Goal: Task Accomplishment & Management: Use online tool/utility

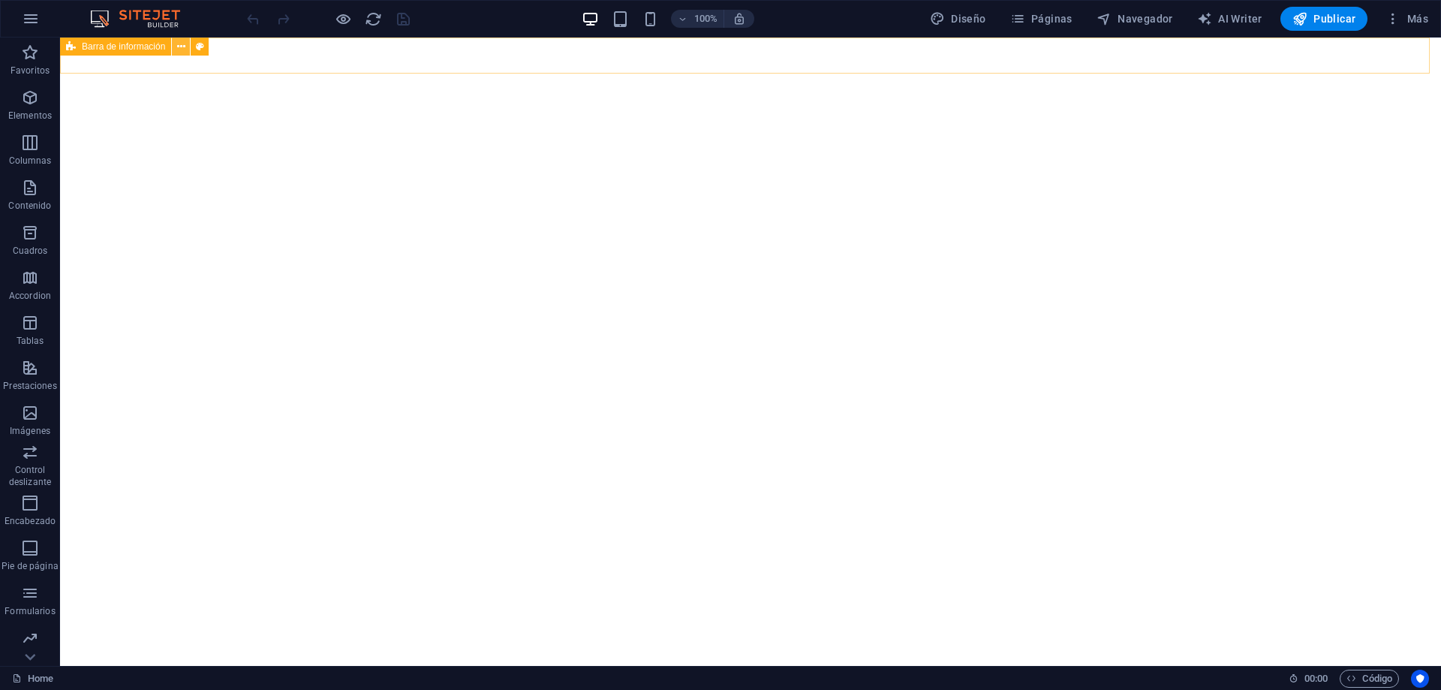
click at [182, 51] on icon at bounding box center [181, 47] width 8 height 16
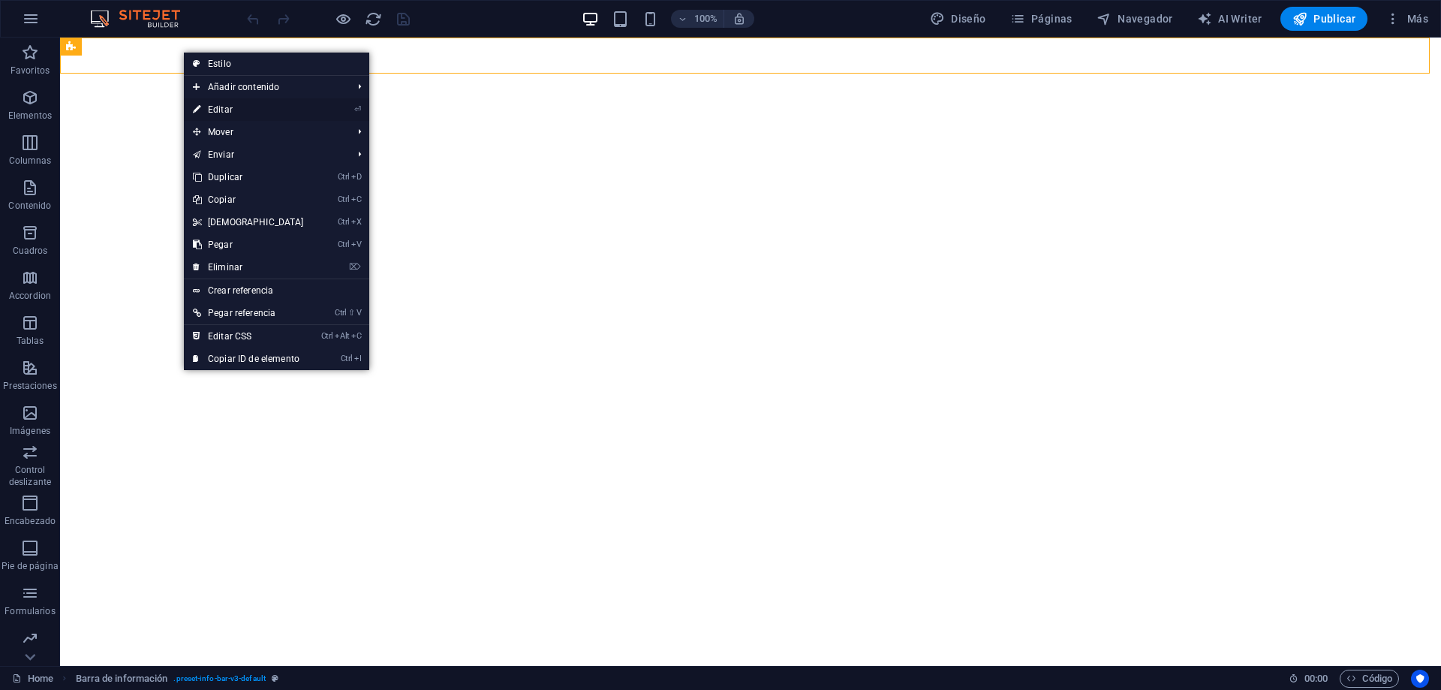
click at [207, 104] on link "⏎ Editar" at bounding box center [248, 109] width 129 height 23
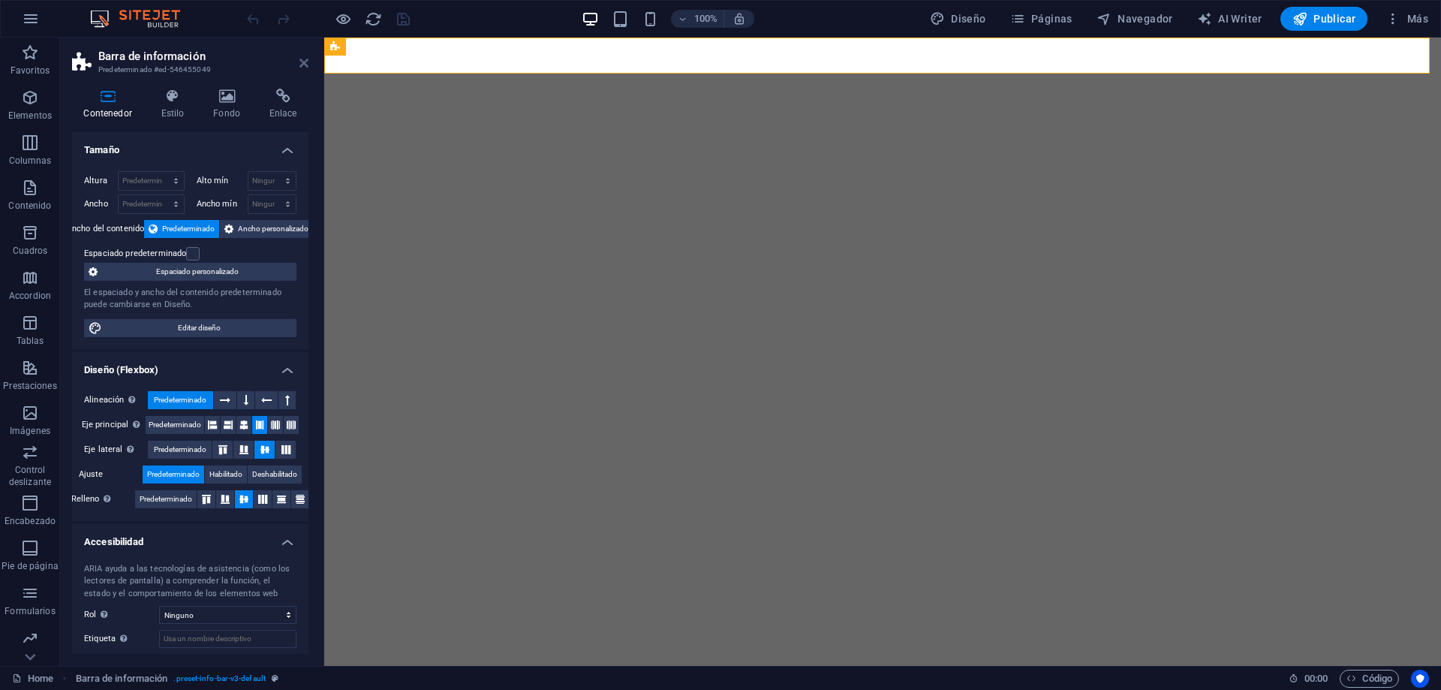
click at [308, 66] on icon at bounding box center [303, 63] width 9 height 12
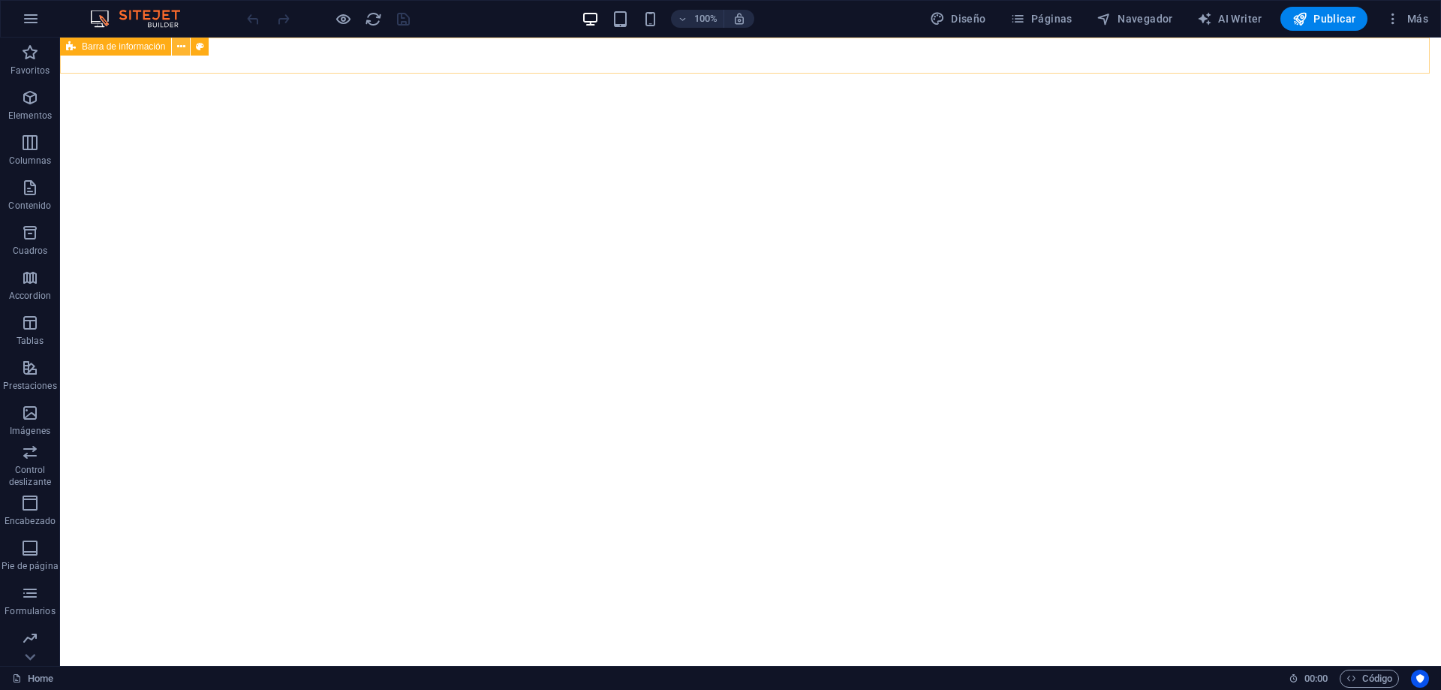
click at [186, 47] on button at bounding box center [181, 47] width 18 height 18
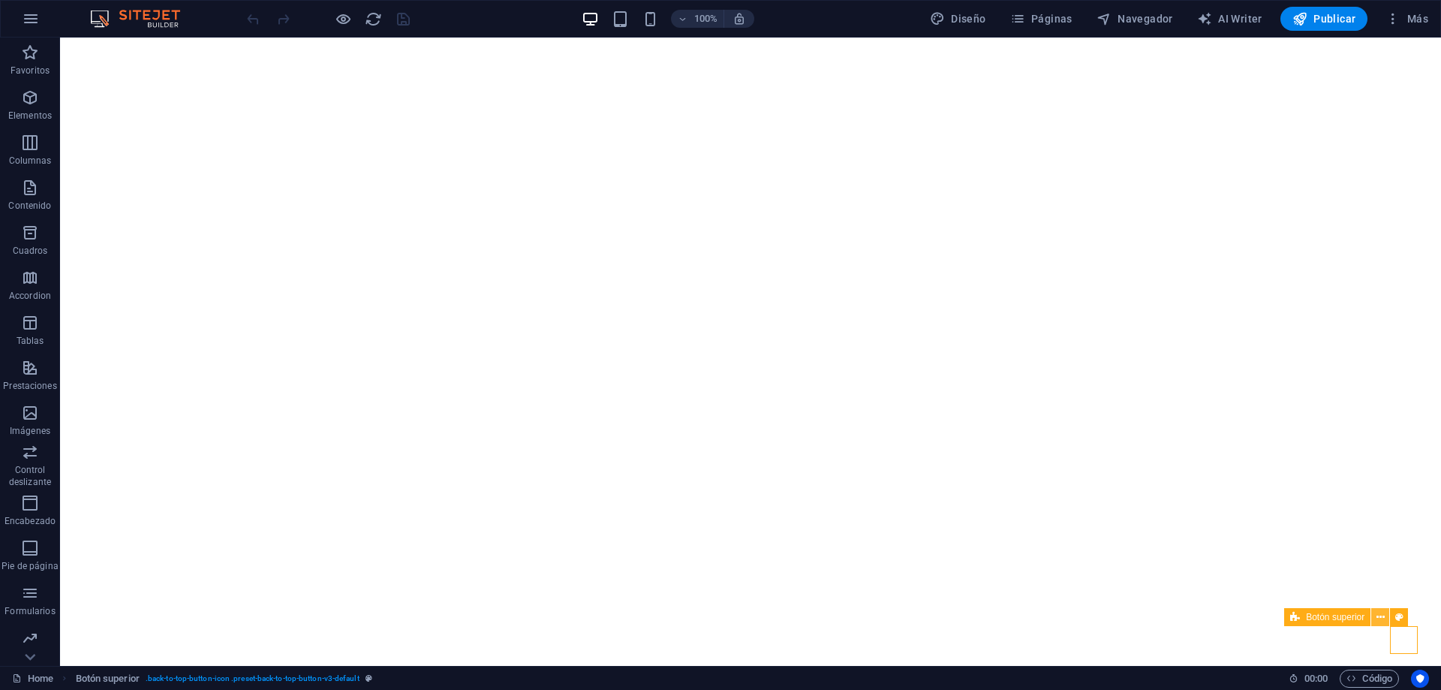
click at [1383, 617] on icon at bounding box center [1380, 617] width 8 height 16
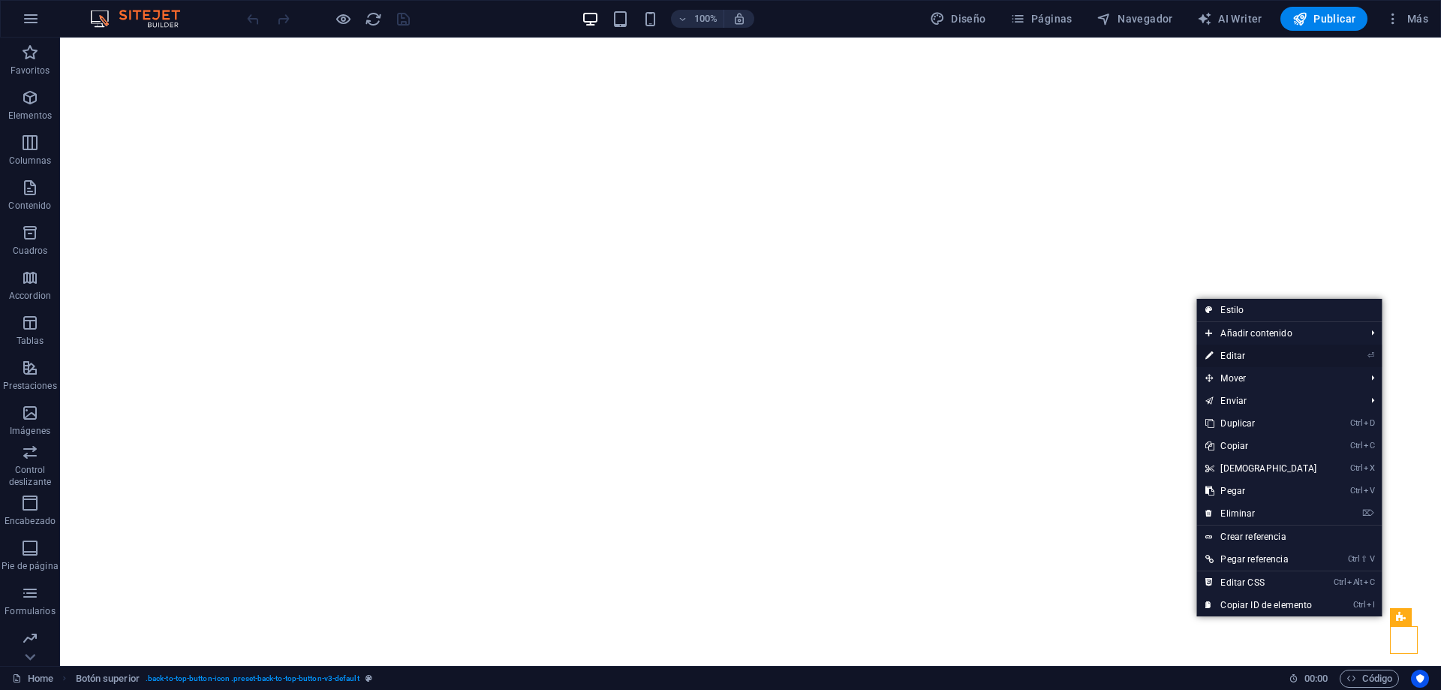
click at [1258, 358] on link "⏎ Editar" at bounding box center [1260, 355] width 129 height 23
select select "xMidYMid"
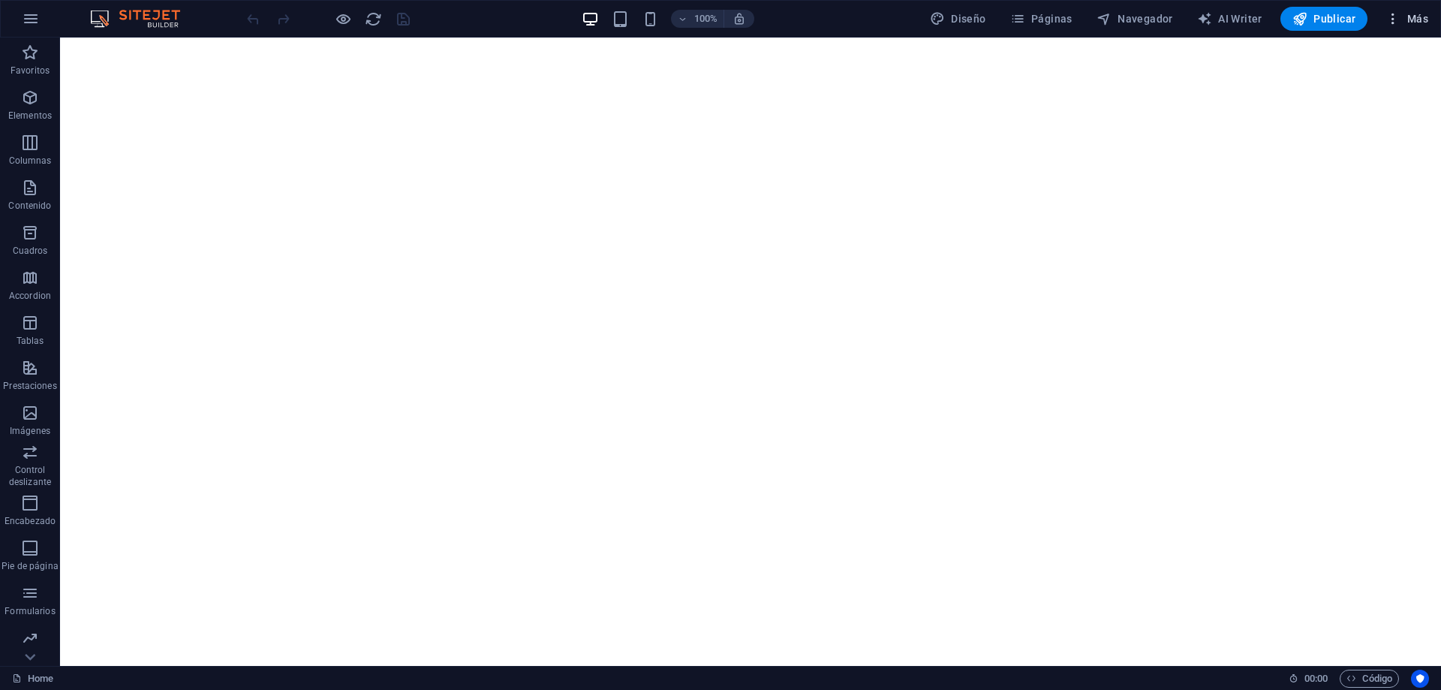
click at [1399, 28] on button "Más" at bounding box center [1406, 19] width 55 height 24
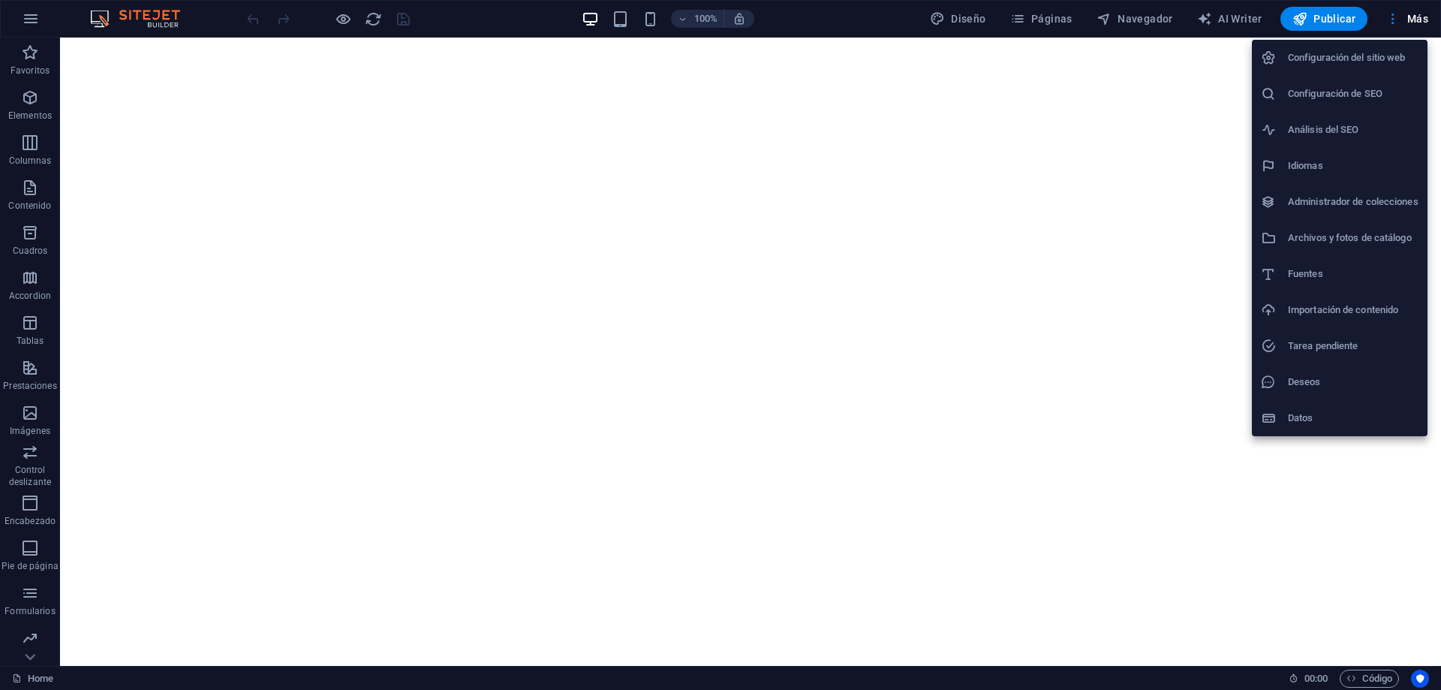
click at [955, 17] on div at bounding box center [720, 345] width 1441 height 690
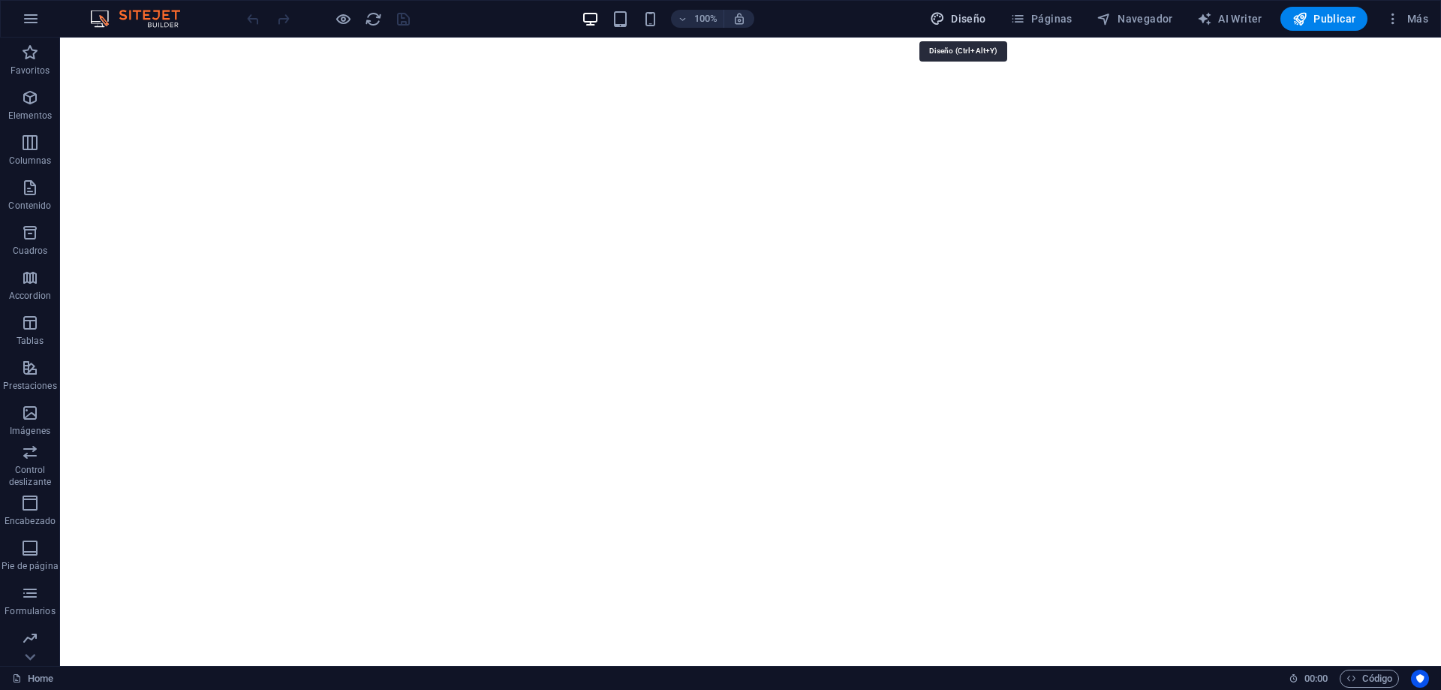
click at [956, 18] on span "Diseño" at bounding box center [958, 18] width 56 height 15
select select "px"
select select "300"
select select "px"
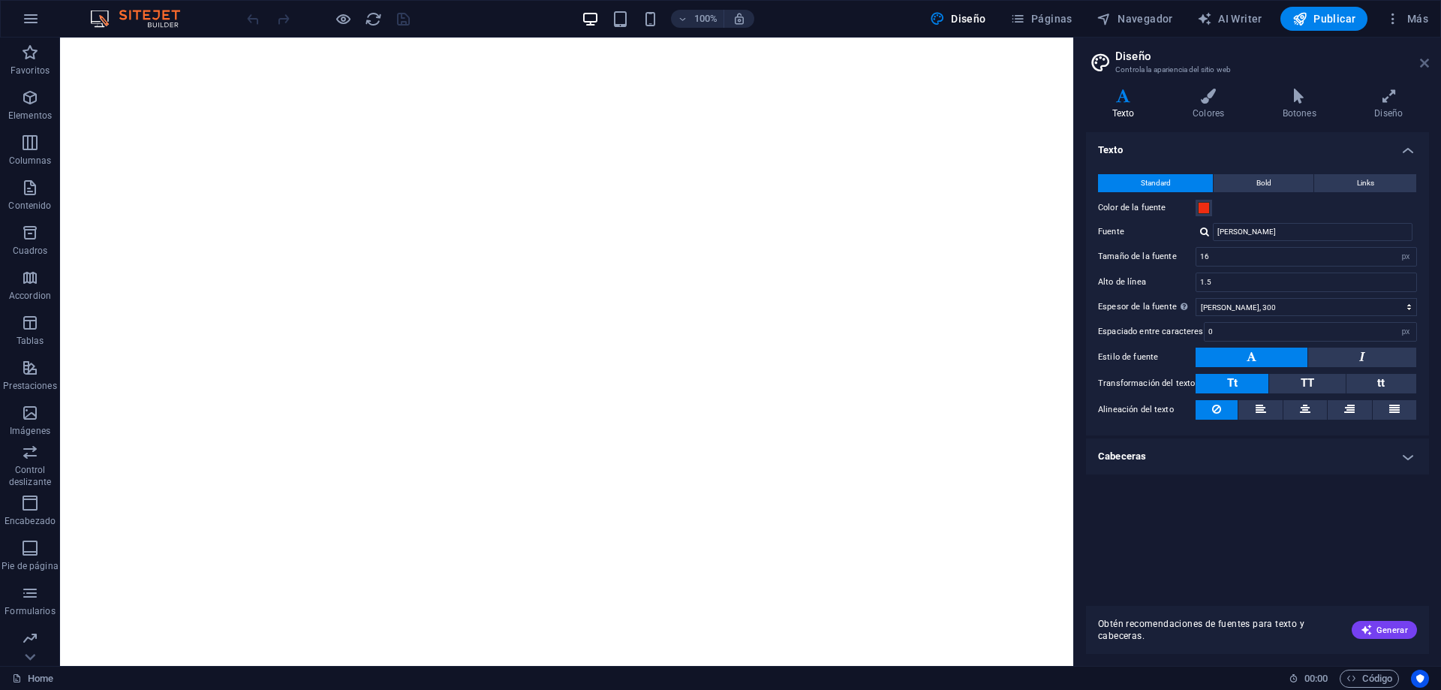
click at [1424, 64] on icon at bounding box center [1424, 63] width 9 height 12
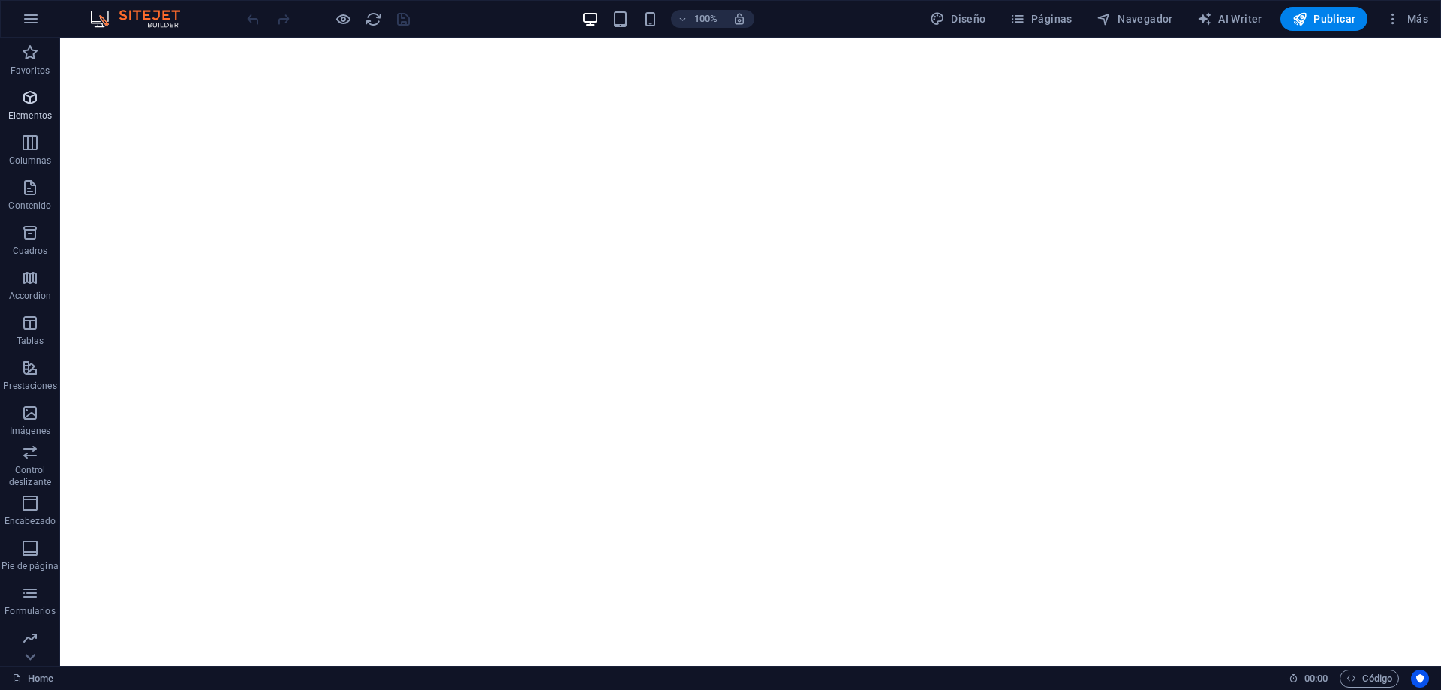
click at [27, 100] on icon "button" at bounding box center [30, 98] width 18 height 18
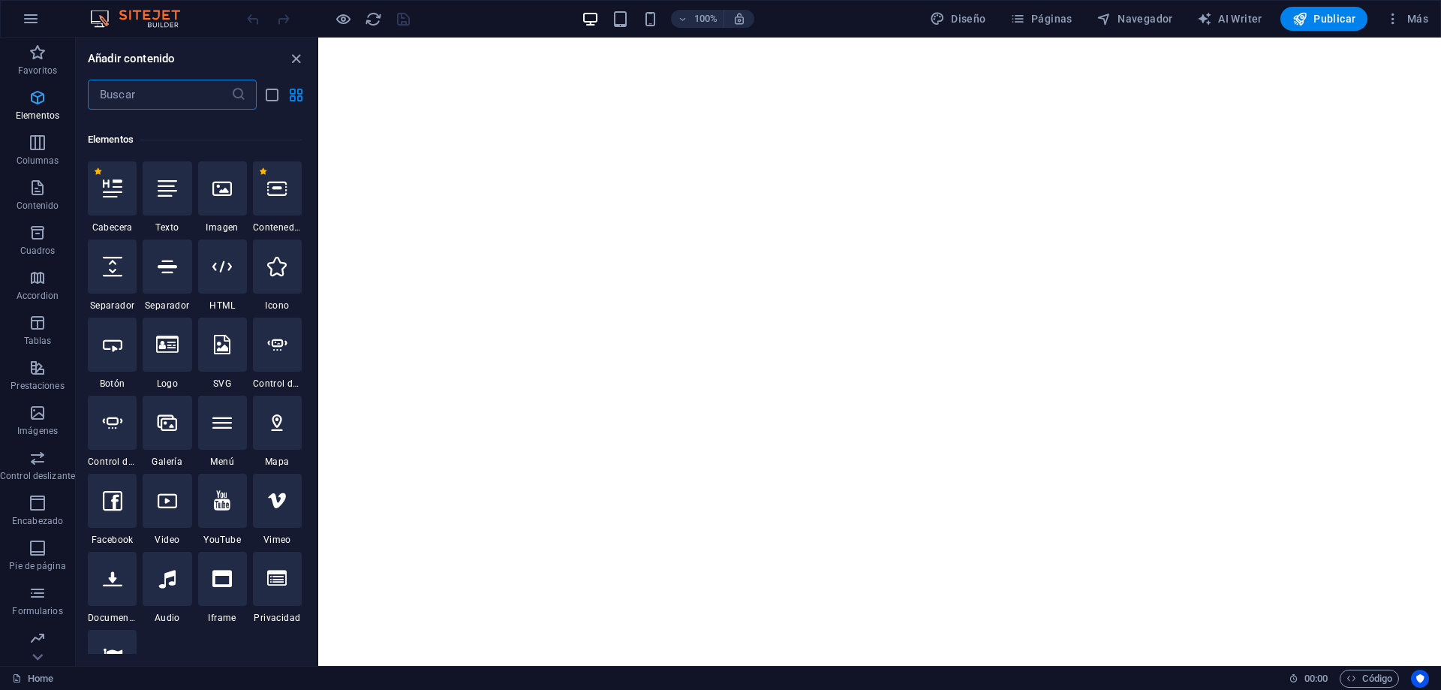
scroll to position [406, 0]
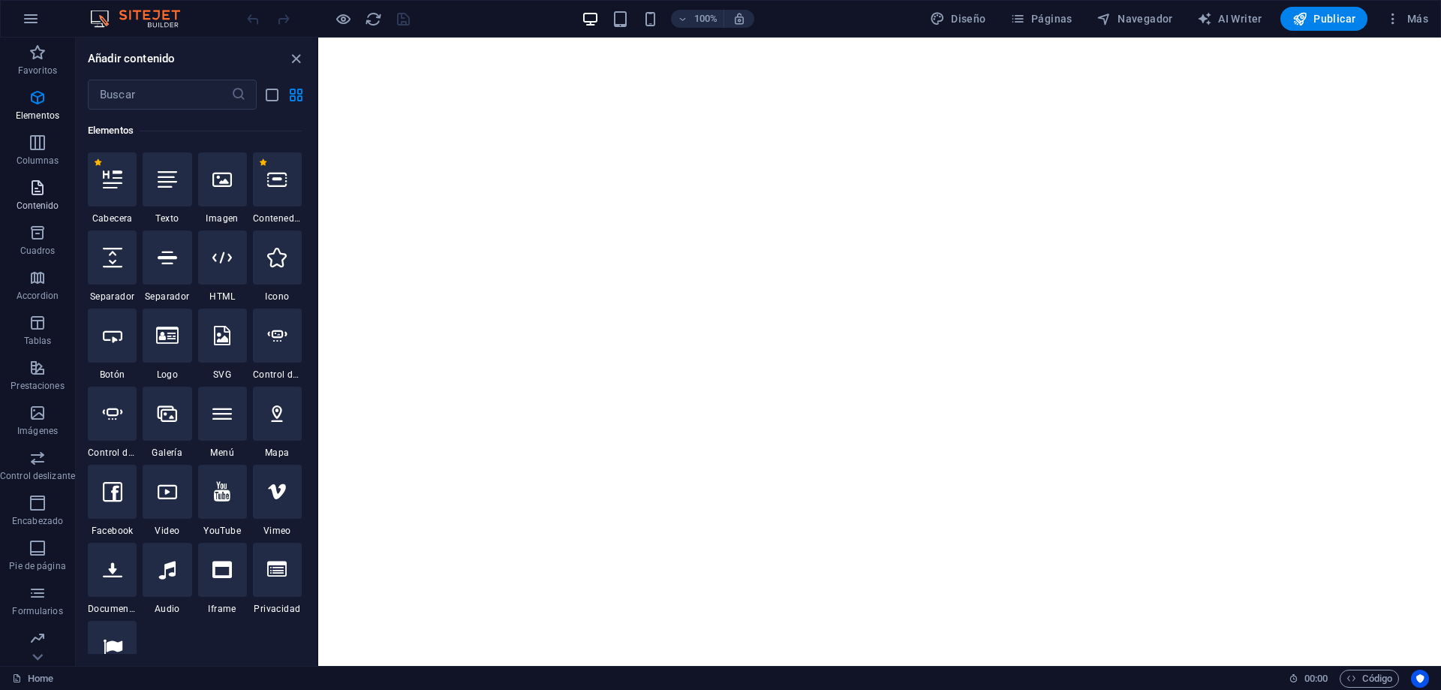
click at [35, 190] on icon "button" at bounding box center [38, 188] width 18 height 18
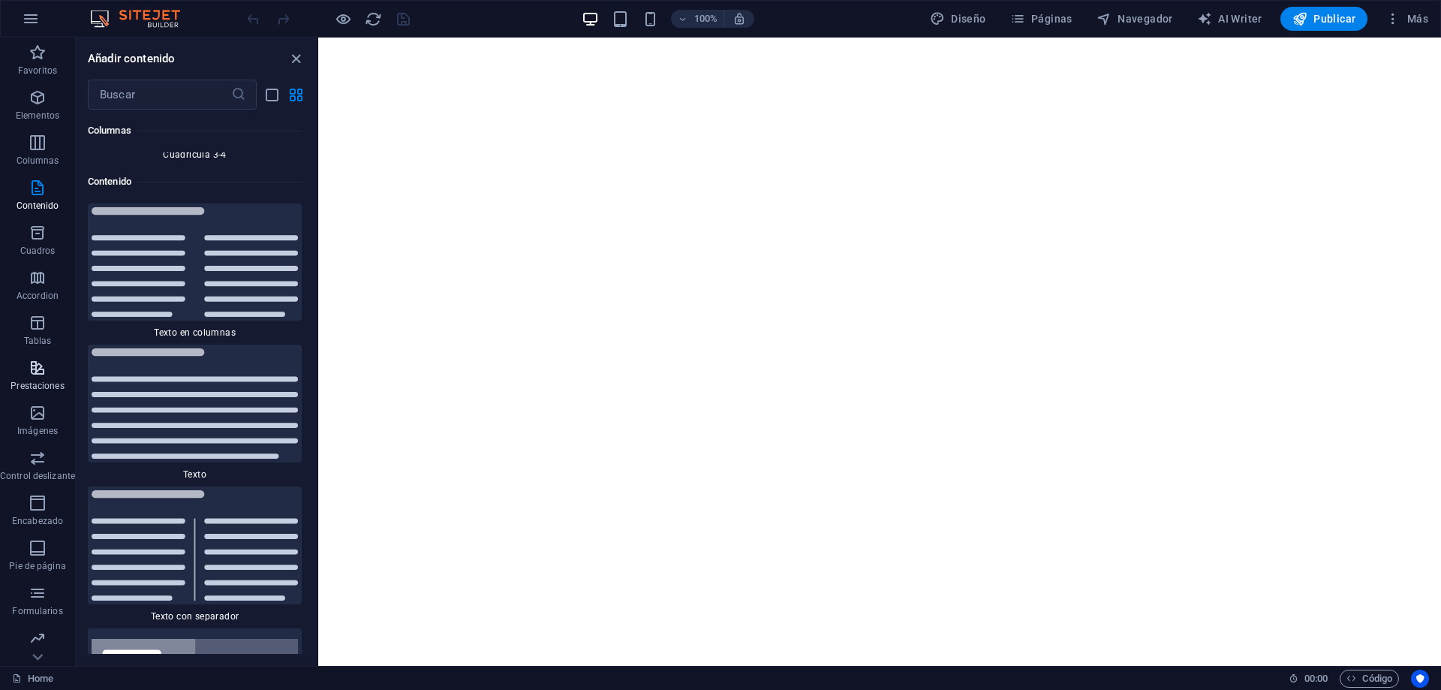
scroll to position [47, 0]
click at [44, 596] on icon "button" at bounding box center [38, 590] width 18 height 18
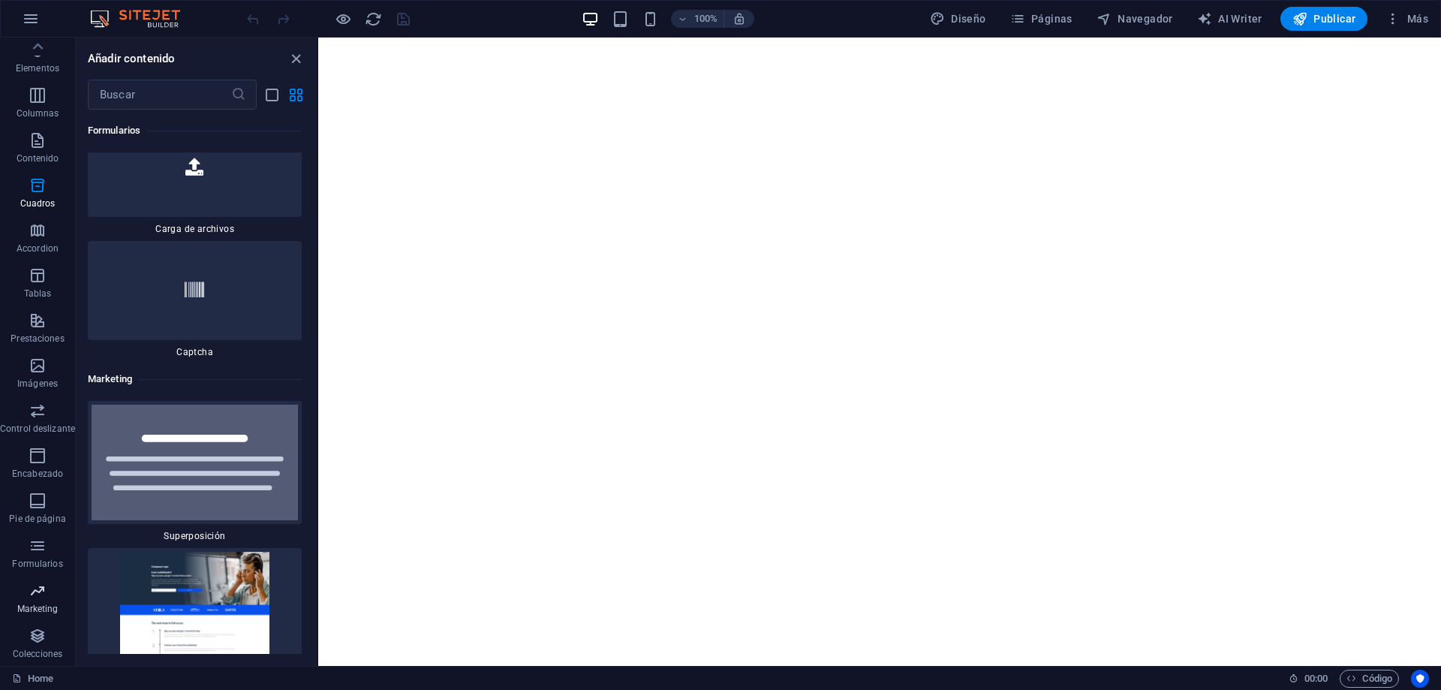
scroll to position [24531, 0]
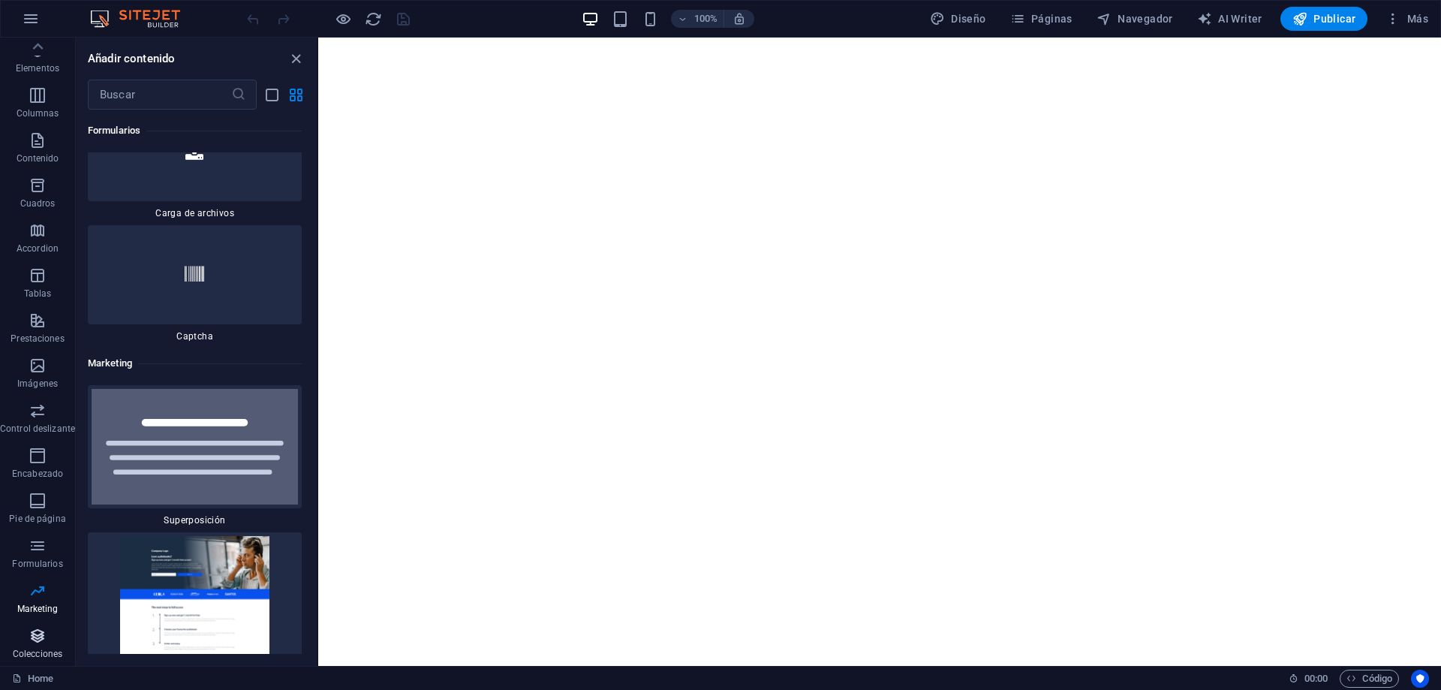
click at [35, 633] on icon "button" at bounding box center [38, 635] width 18 height 18
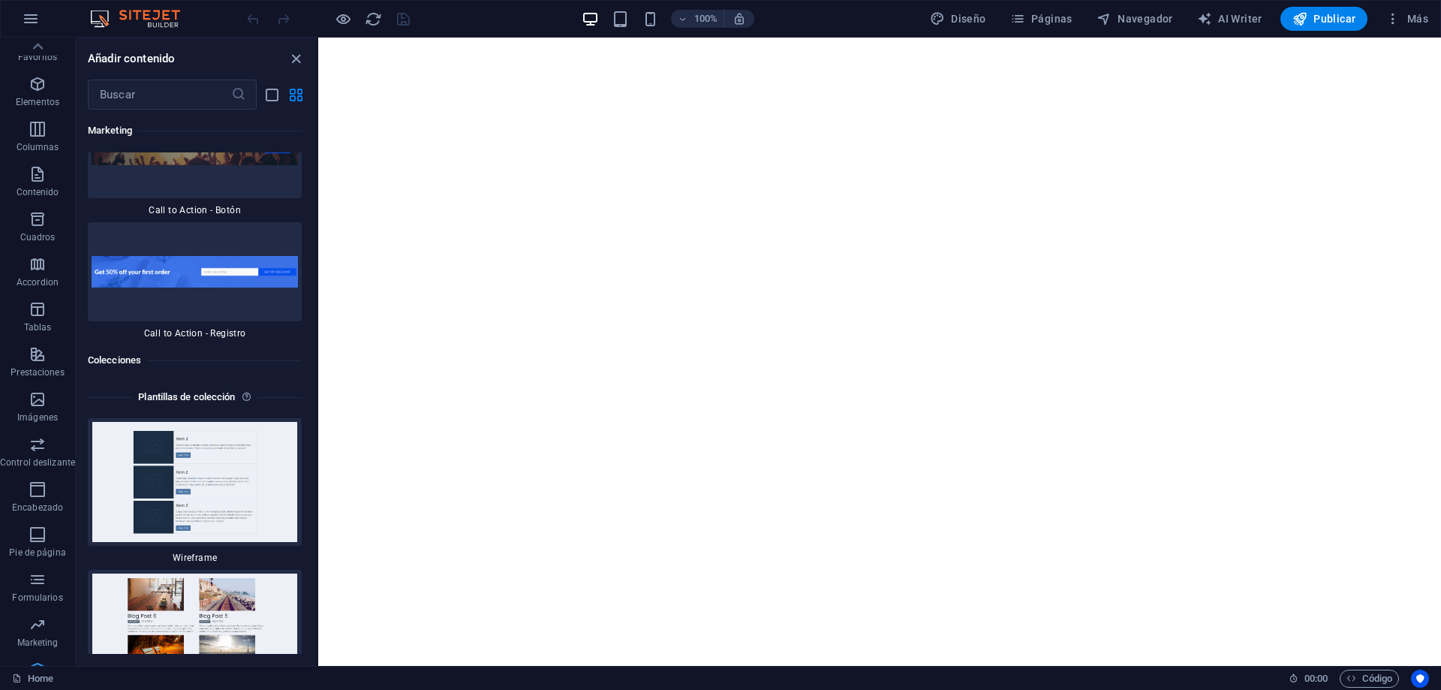
scroll to position [0, 0]
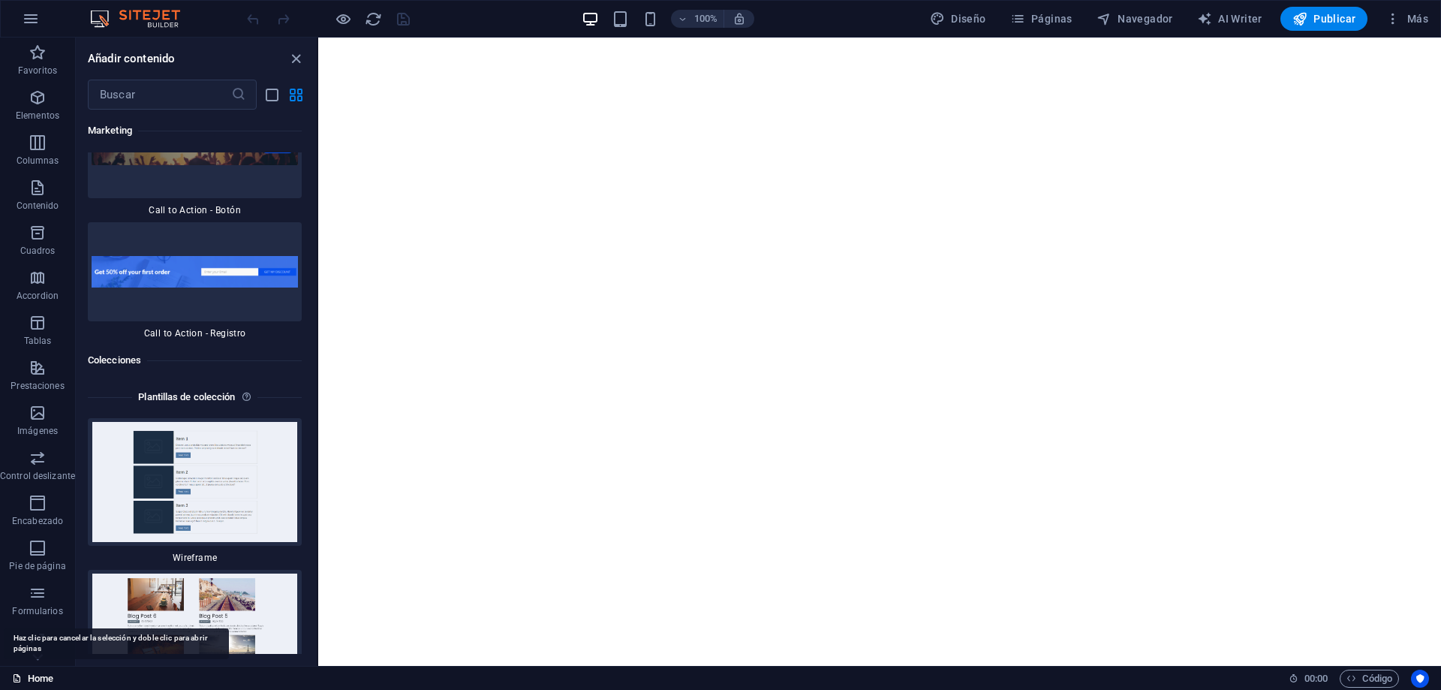
click at [46, 676] on link "Home" at bounding box center [32, 678] width 41 height 18
click at [306, 59] on div "Añadir contenido" at bounding box center [196, 59] width 241 height 18
click at [293, 57] on icon "close panel" at bounding box center [295, 58] width 17 height 17
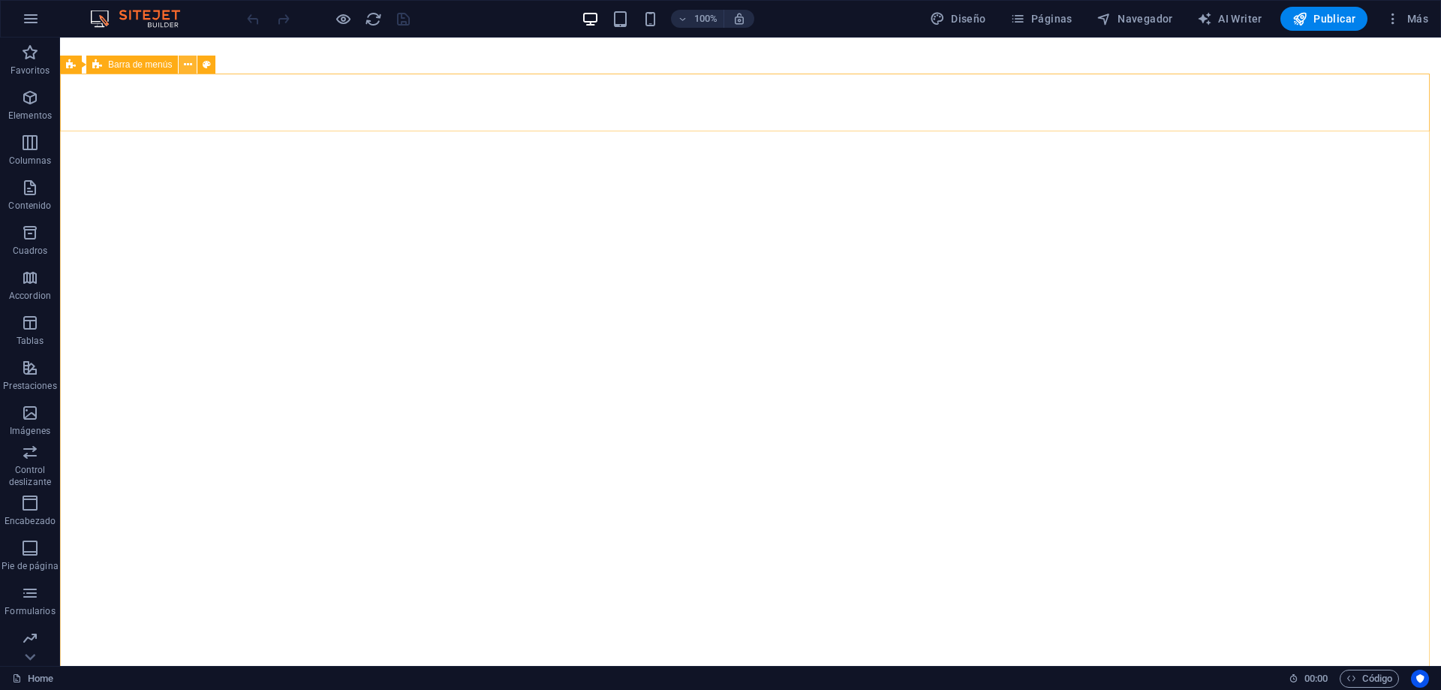
click at [187, 68] on icon at bounding box center [188, 65] width 8 height 16
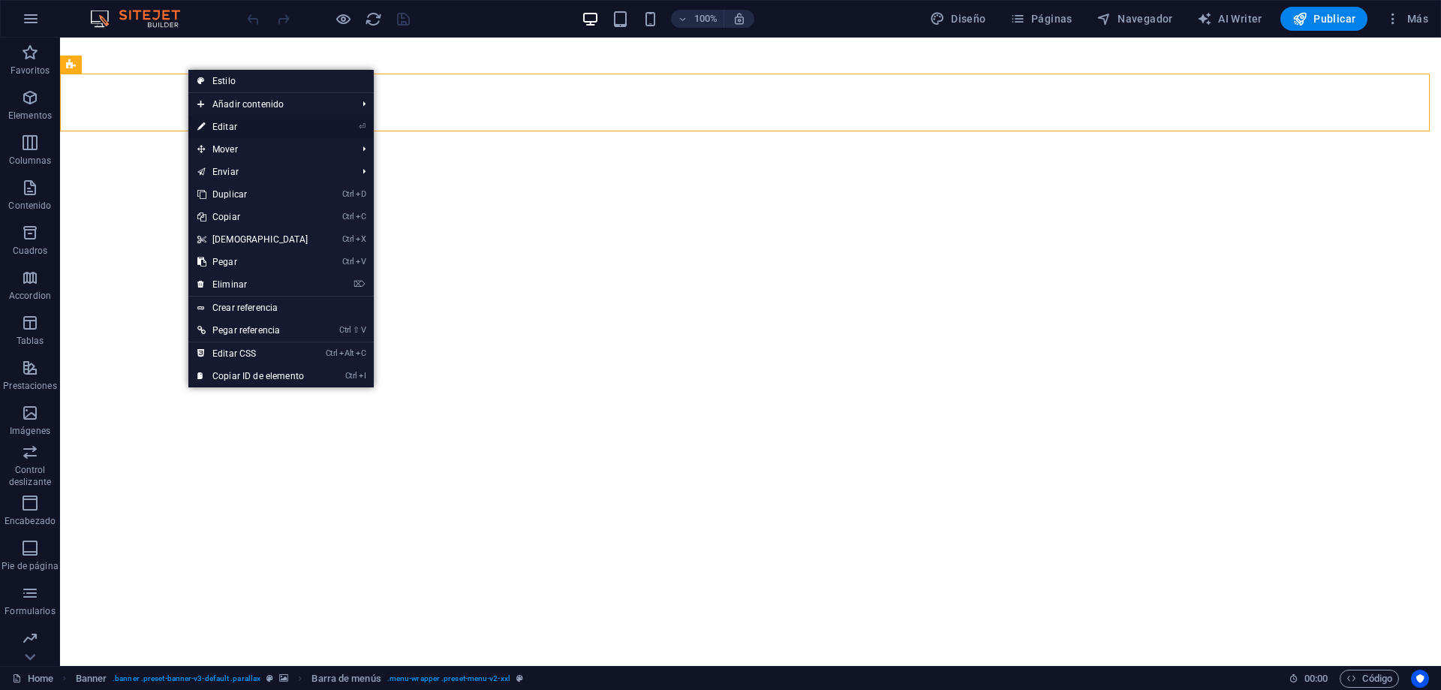
click at [219, 126] on link "⏎ Editar" at bounding box center [252, 127] width 129 height 23
select select "px"
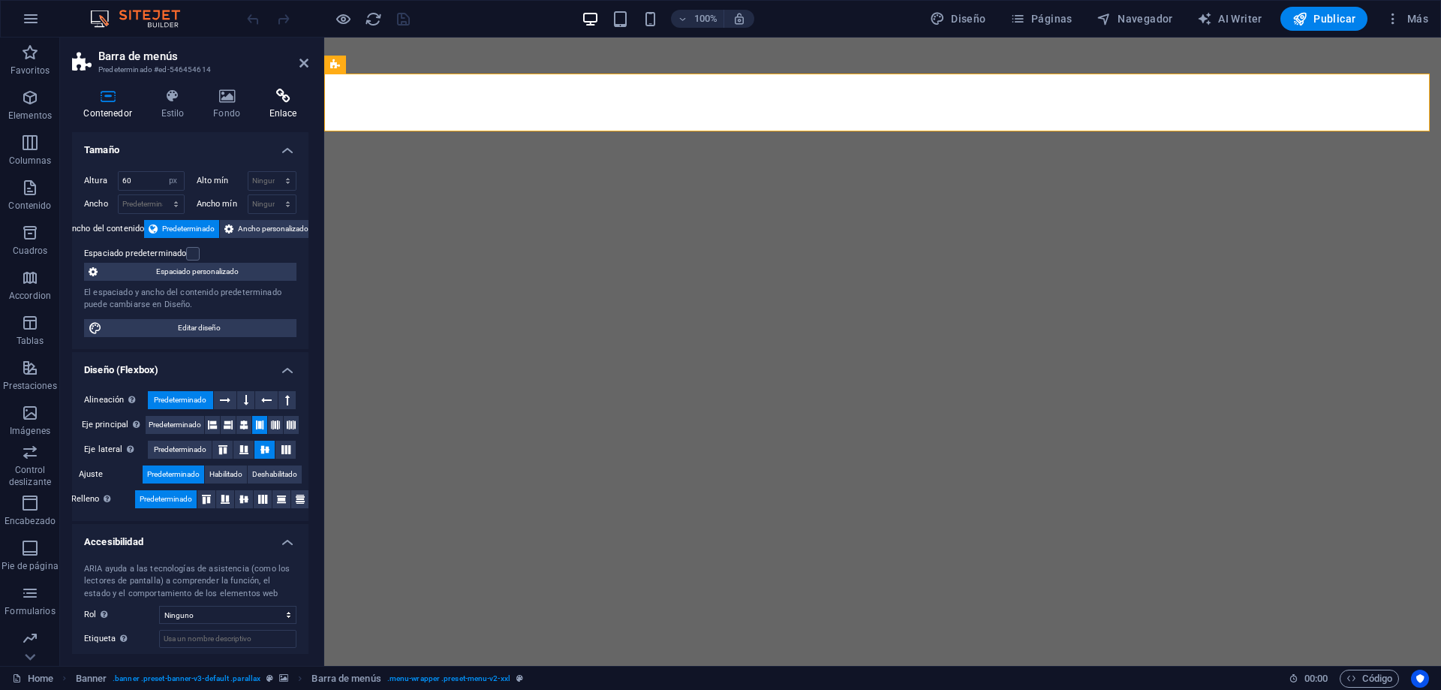
click at [281, 104] on h4 "Enlace" at bounding box center [282, 105] width 51 height 32
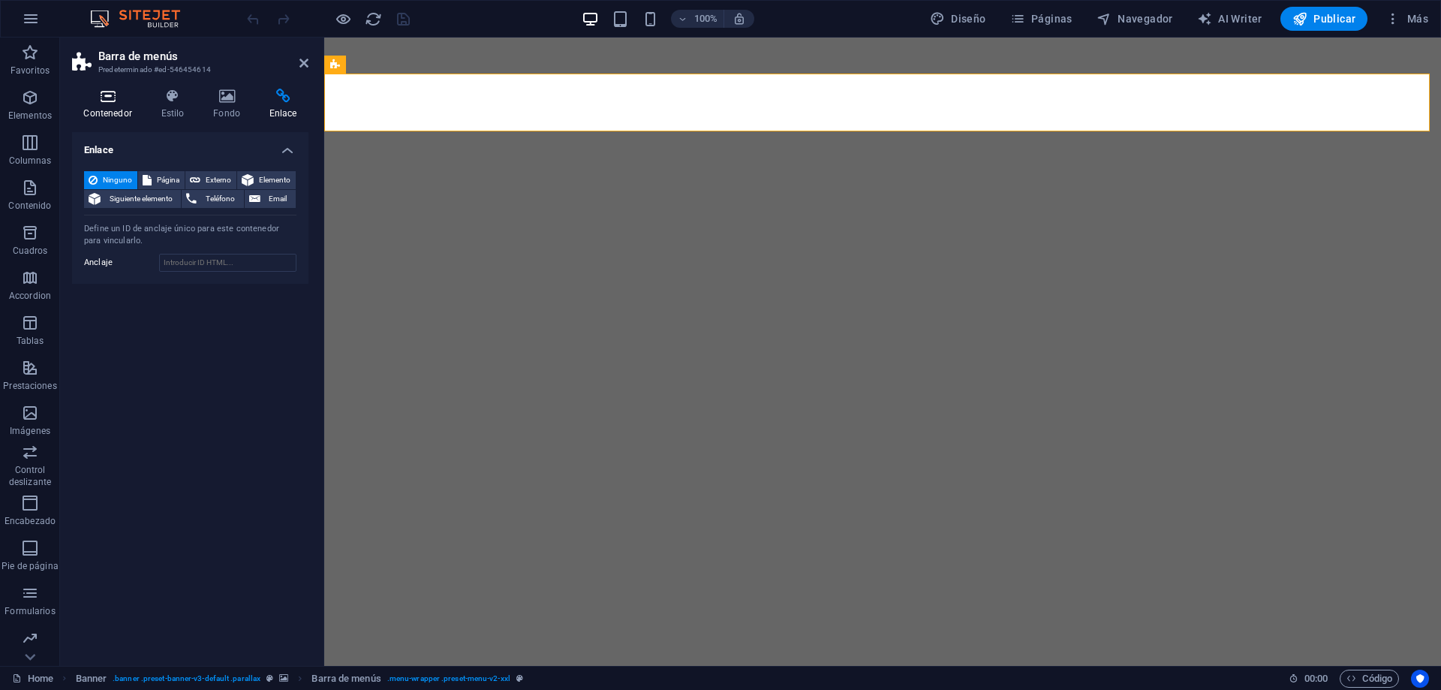
click at [122, 108] on h4 "Contenedor" at bounding box center [110, 105] width 77 height 32
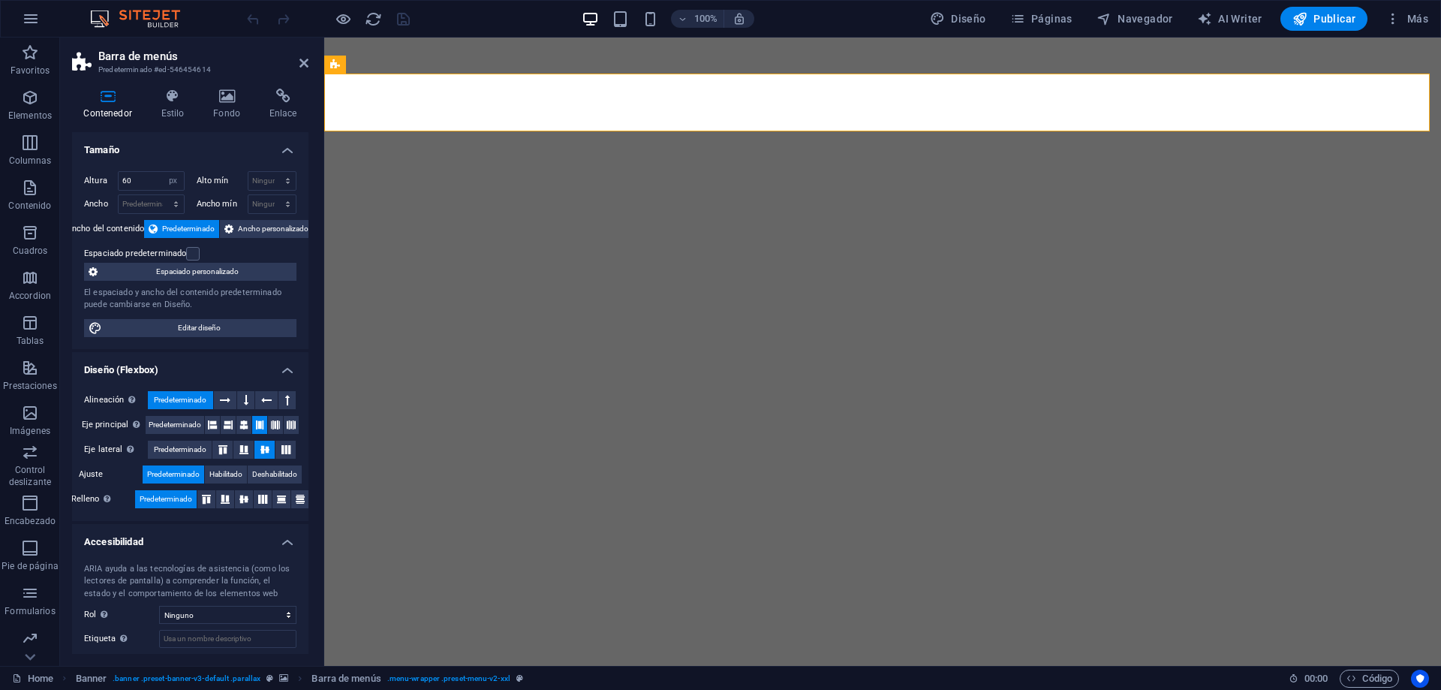
click at [75, 65] on icon at bounding box center [83, 62] width 23 height 21
click at [306, 65] on icon at bounding box center [303, 63] width 9 height 12
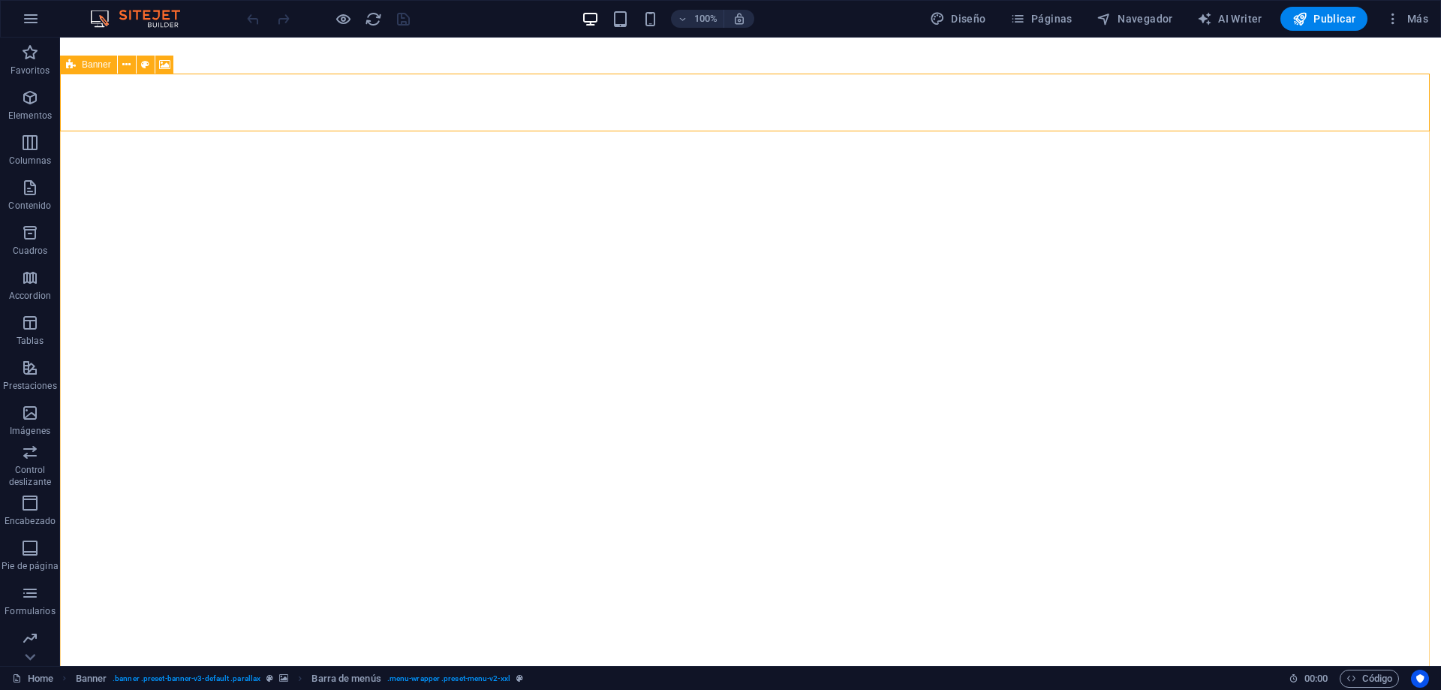
click at [83, 67] on span "Banner" at bounding box center [96, 64] width 29 height 9
click at [128, 65] on icon at bounding box center [126, 65] width 8 height 16
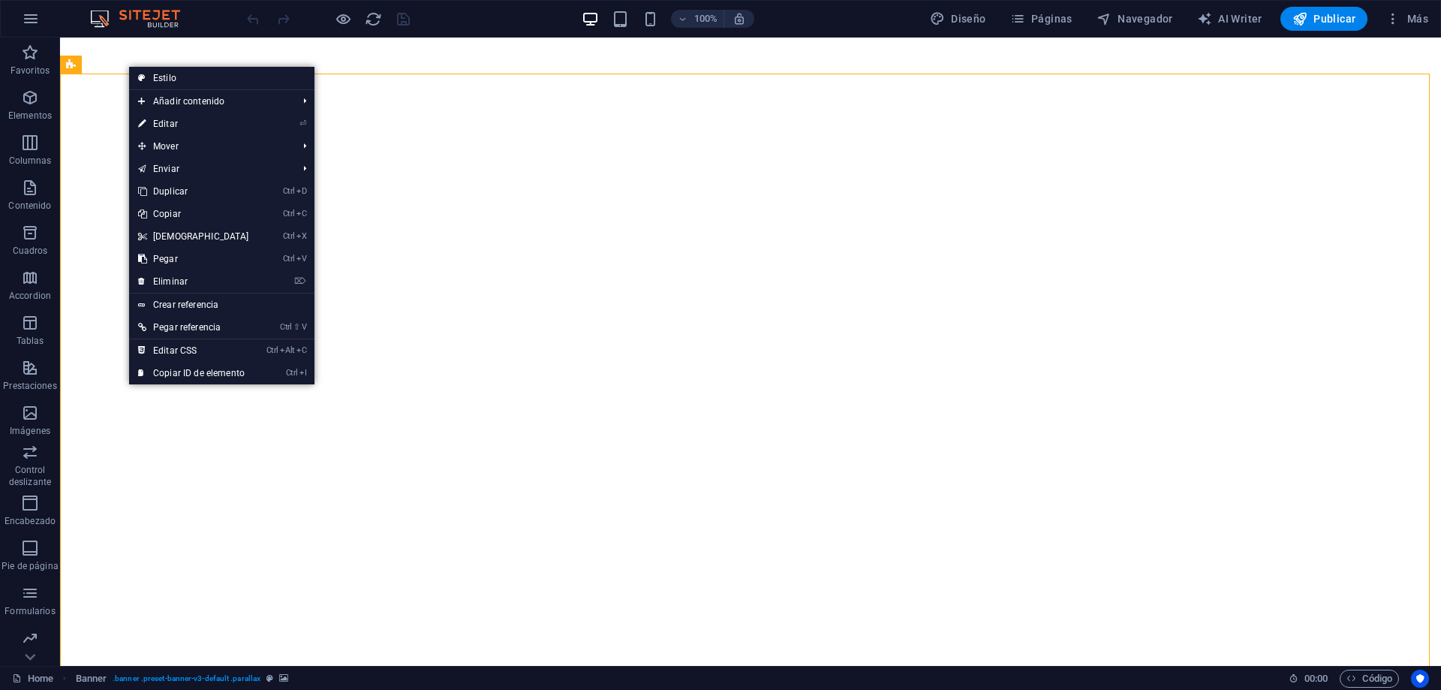
click at [181, 122] on link "⏎ Editar" at bounding box center [193, 124] width 129 height 23
select select "vh"
select select "fade"
select select "s"
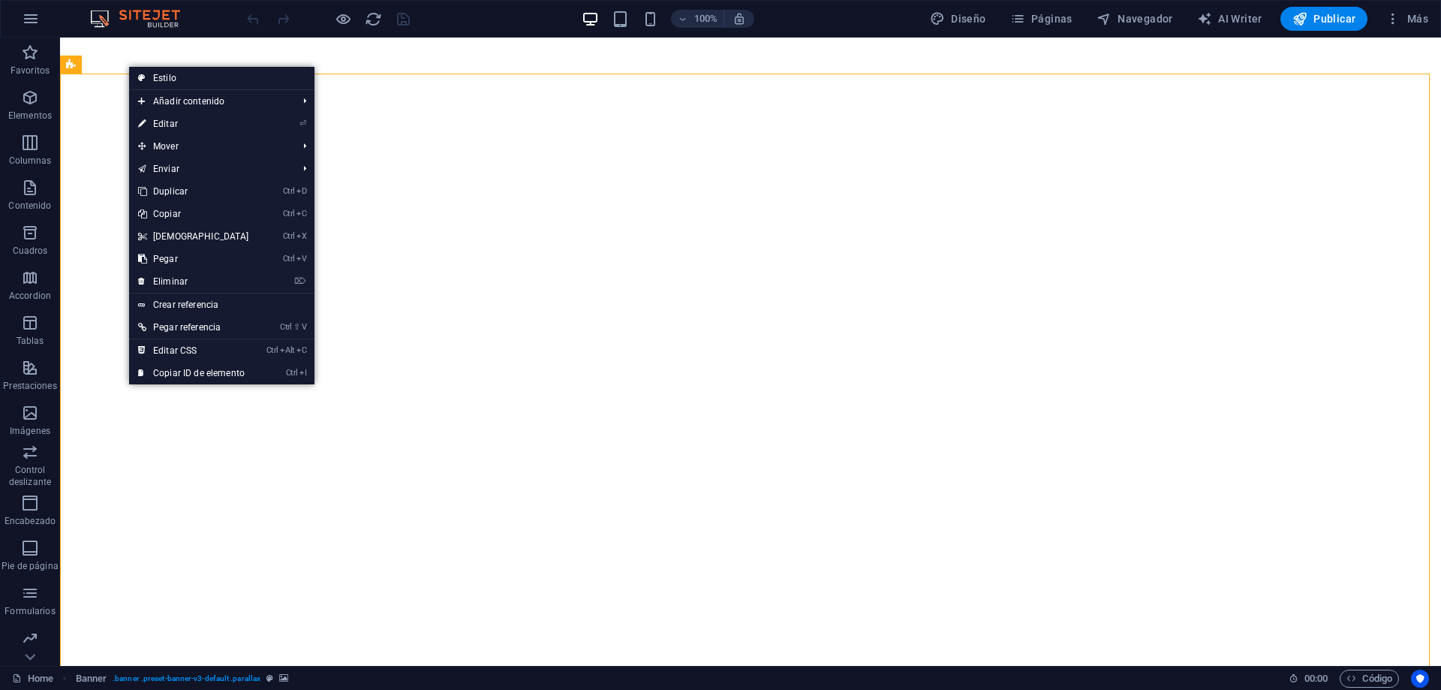
select select "ondemand"
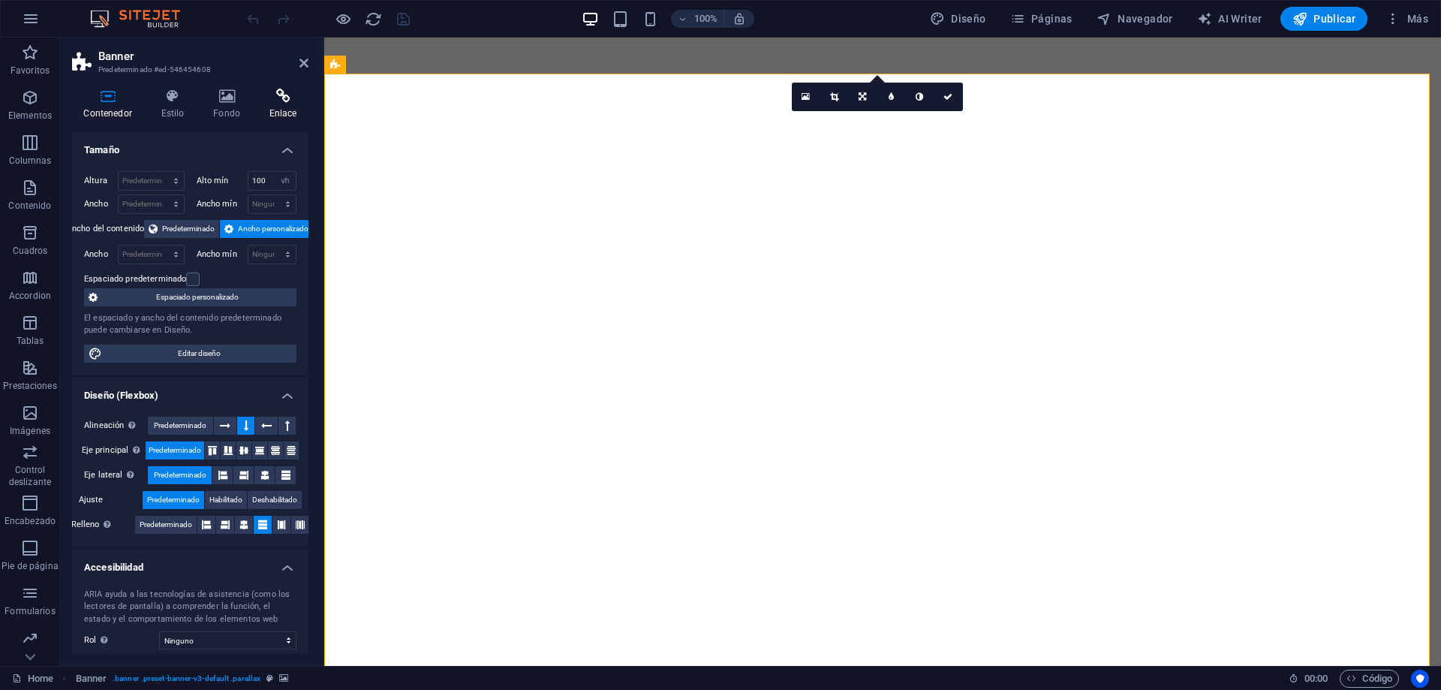
click at [285, 114] on h4 "Enlace" at bounding box center [282, 105] width 51 height 32
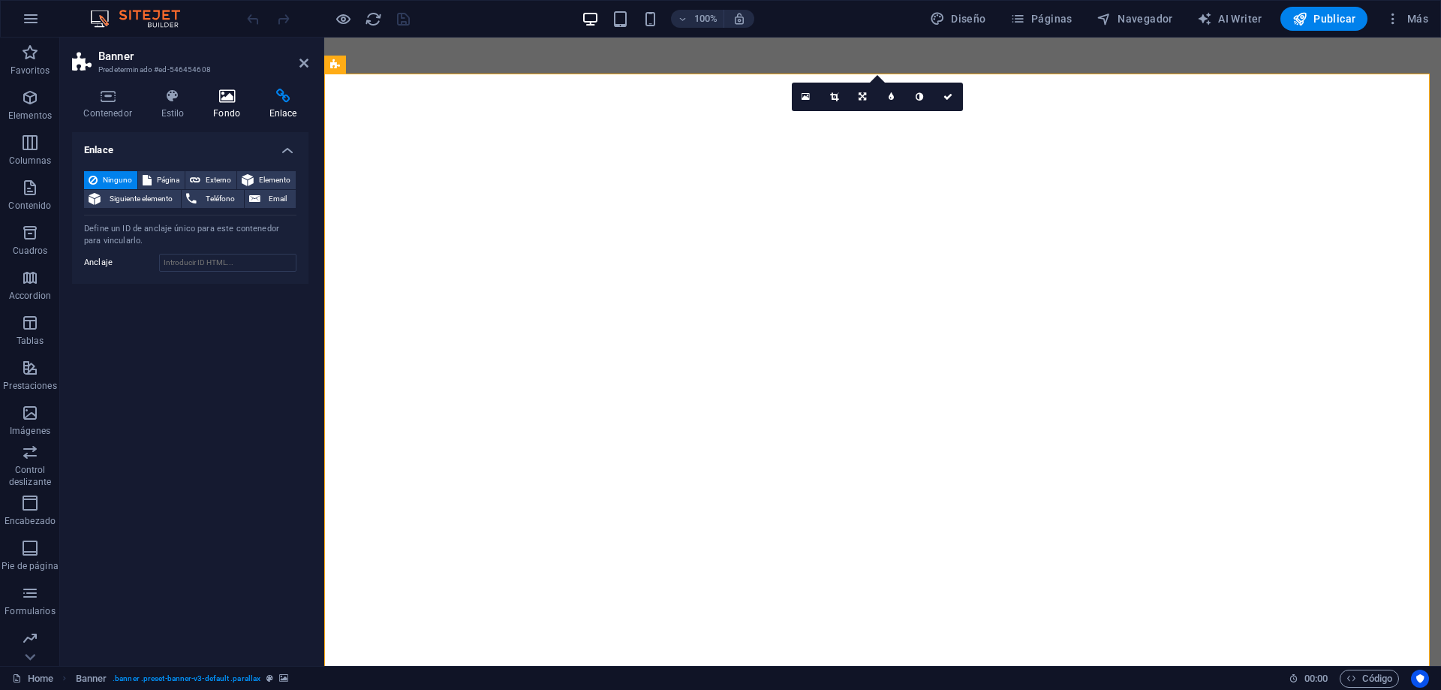
click at [216, 110] on h4 "Fondo" at bounding box center [230, 105] width 56 height 32
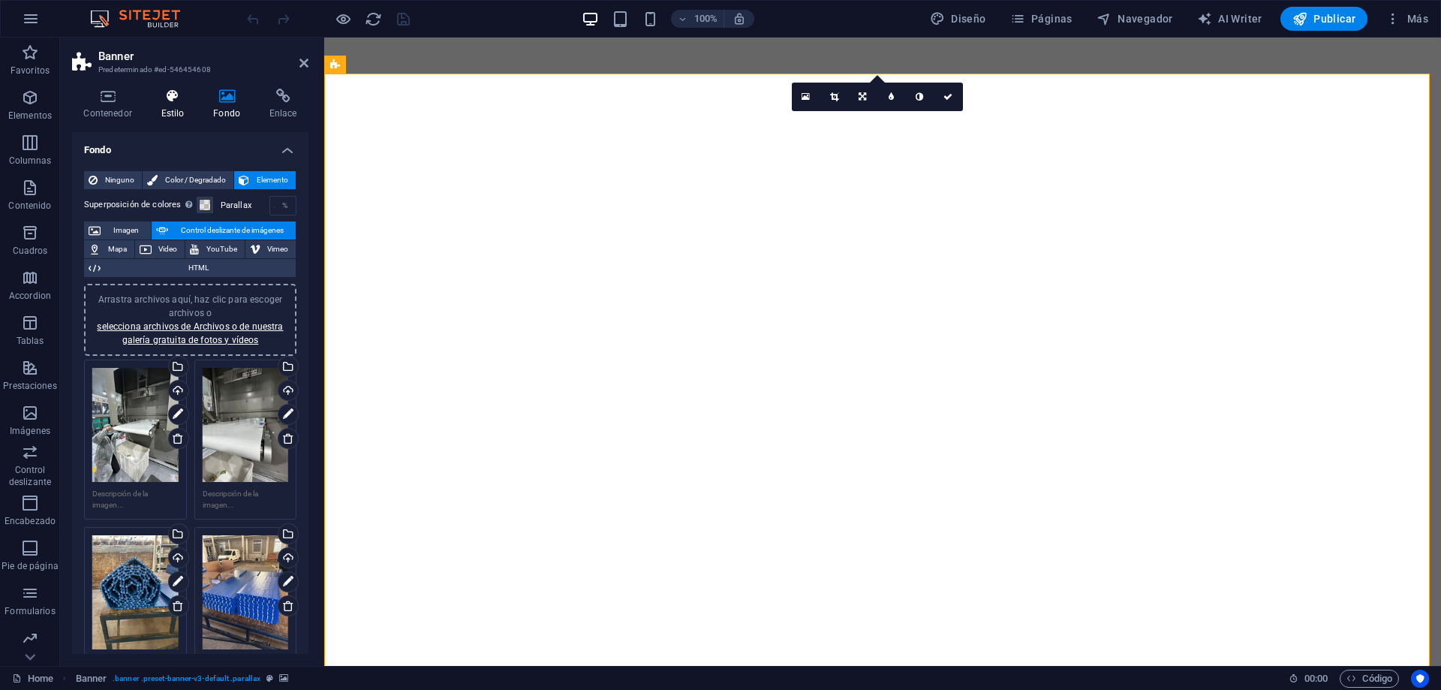
click at [167, 101] on icon at bounding box center [172, 96] width 47 height 15
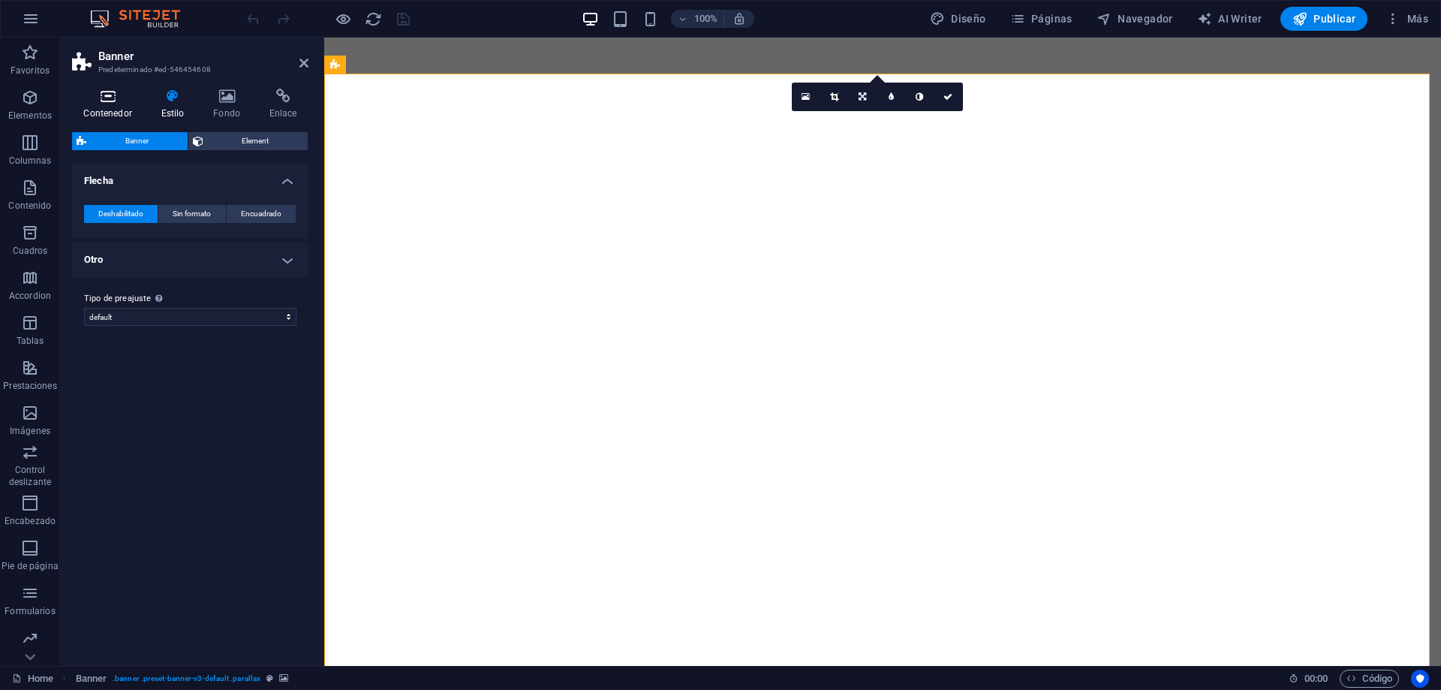
click at [110, 101] on icon at bounding box center [107, 96] width 71 height 15
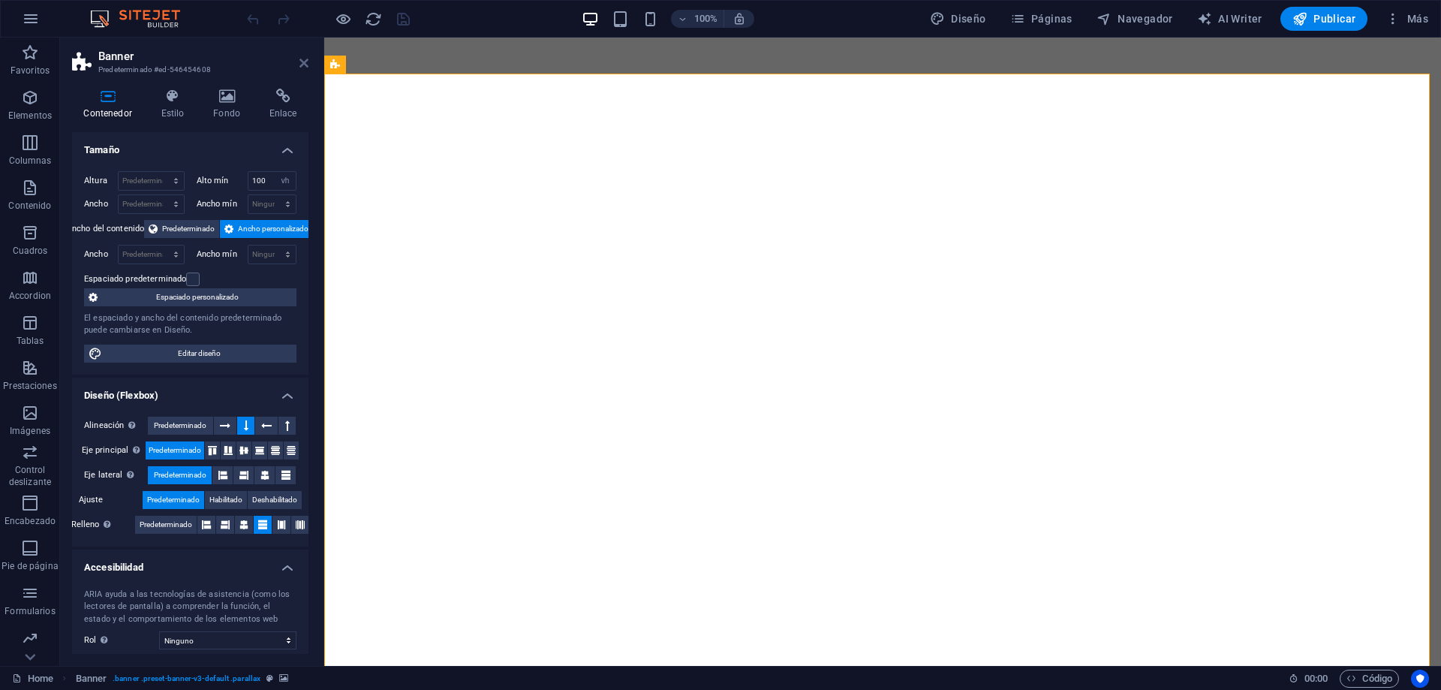
click at [303, 59] on icon at bounding box center [303, 63] width 9 height 12
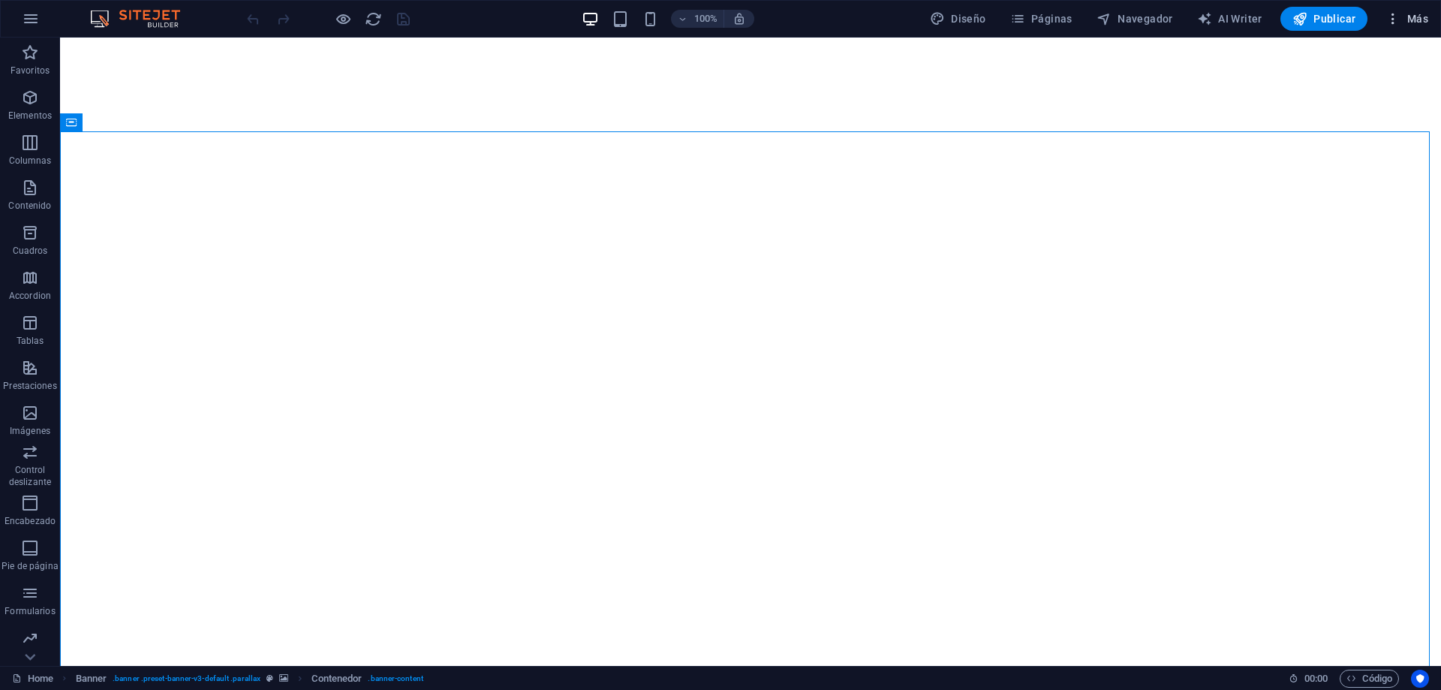
click at [1396, 24] on icon "button" at bounding box center [1392, 18] width 15 height 15
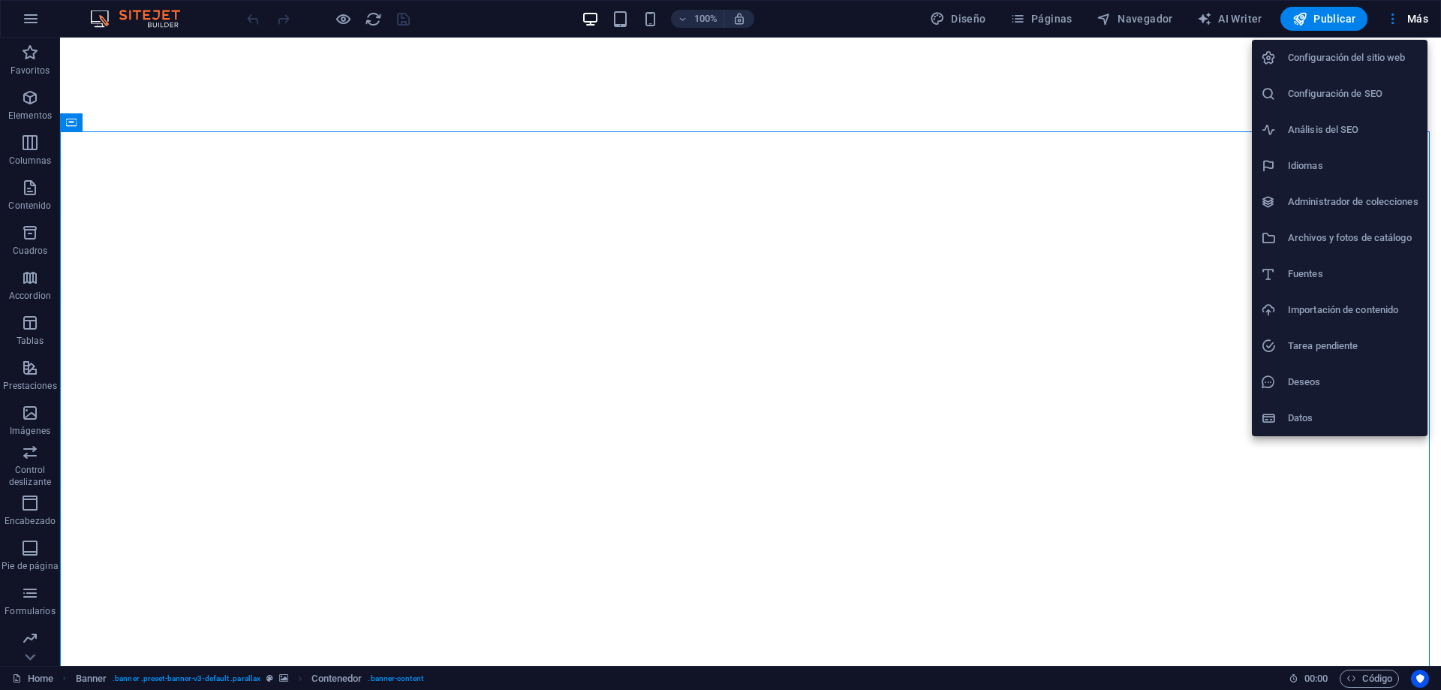
click at [1348, 59] on h6 "Configuración del sitio web" at bounding box center [1352, 58] width 131 height 18
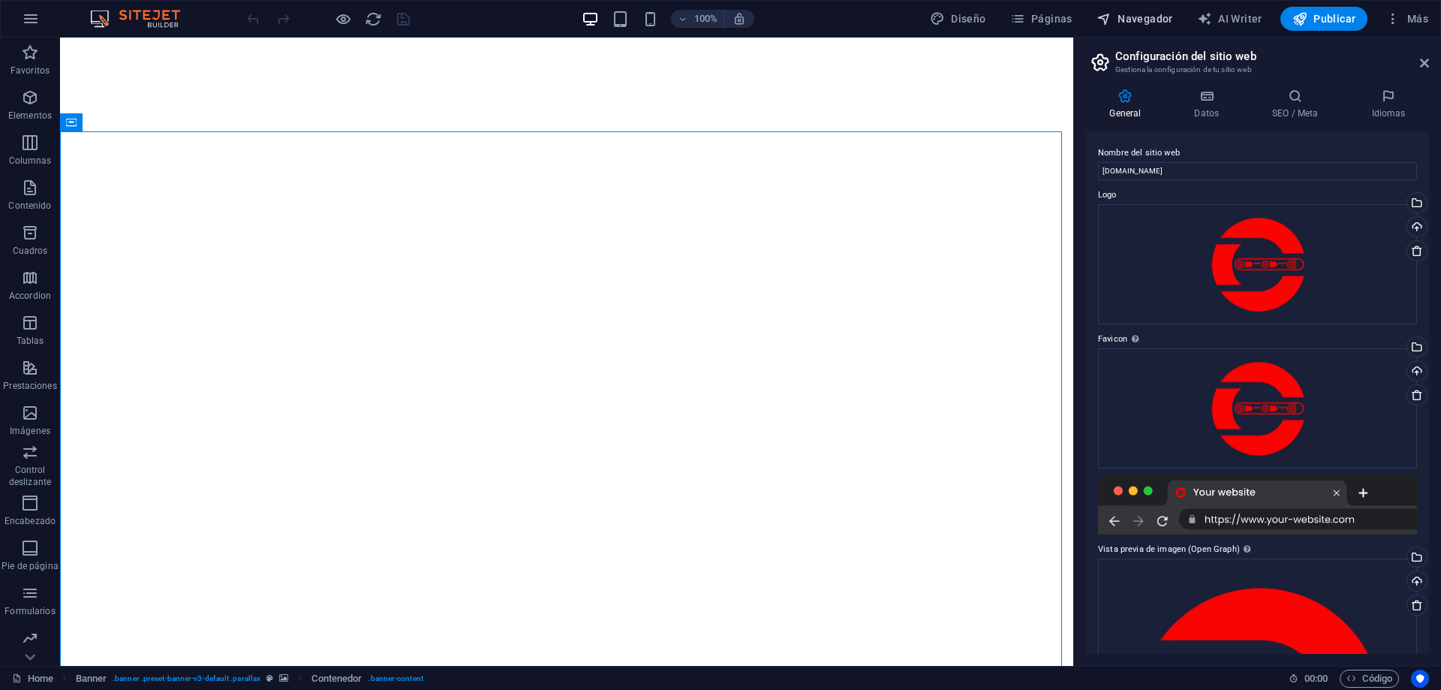
click at [1128, 18] on span "Navegador" at bounding box center [1134, 18] width 77 height 15
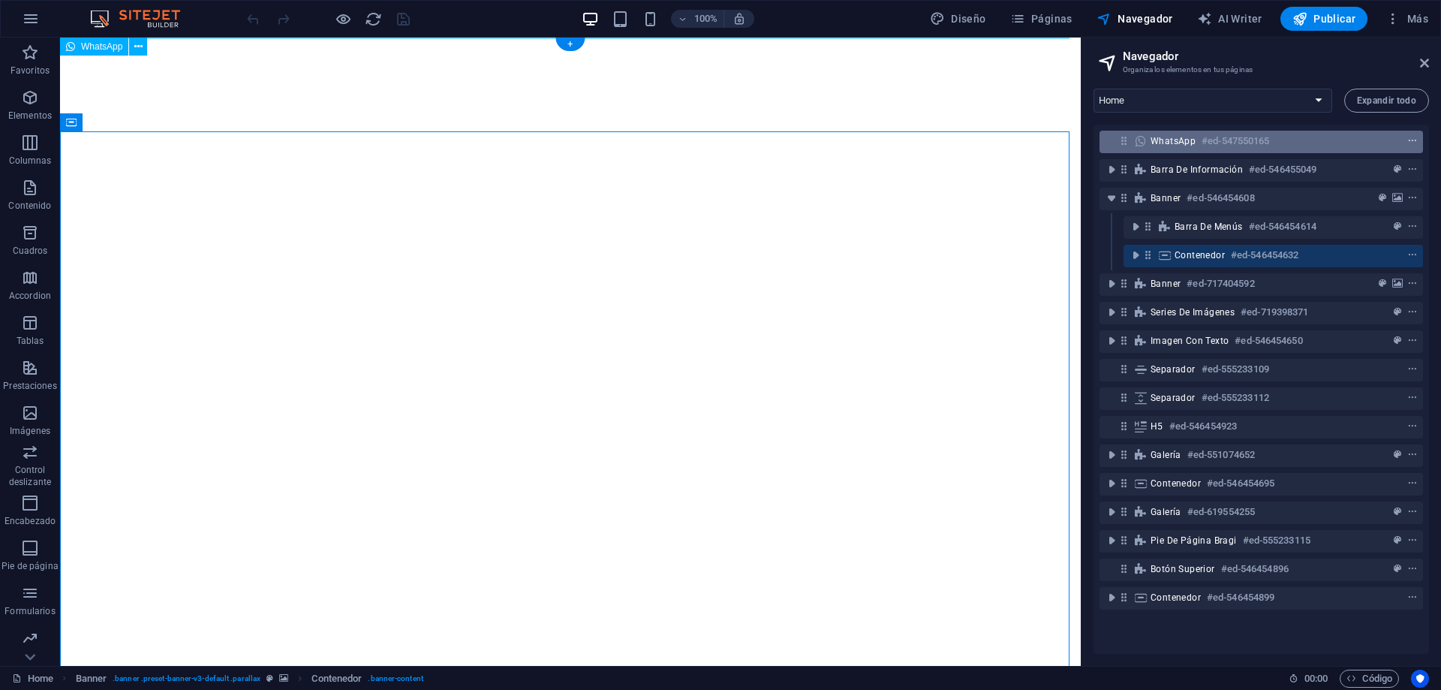
click at [1408, 142] on icon "context-menu" at bounding box center [1412, 141] width 11 height 11
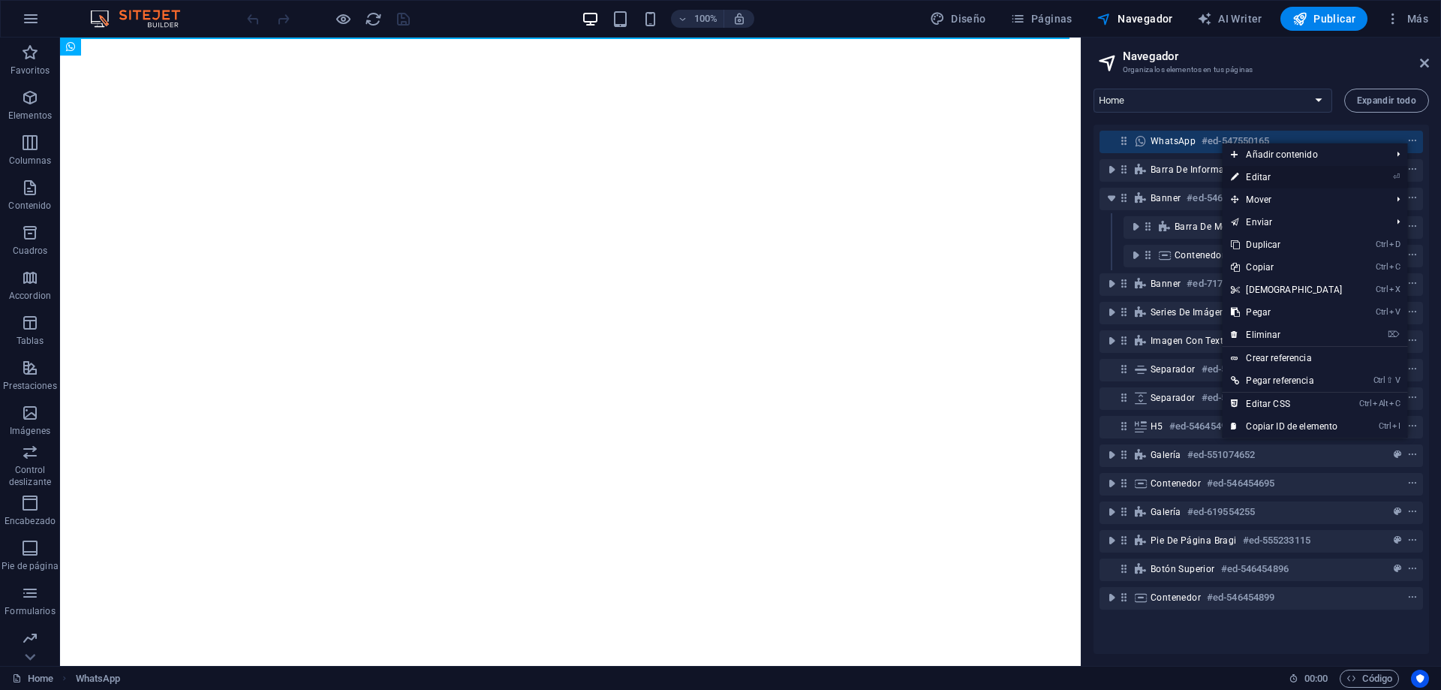
click at [1291, 172] on link "⏎ Editar" at bounding box center [1285, 177] width 129 height 23
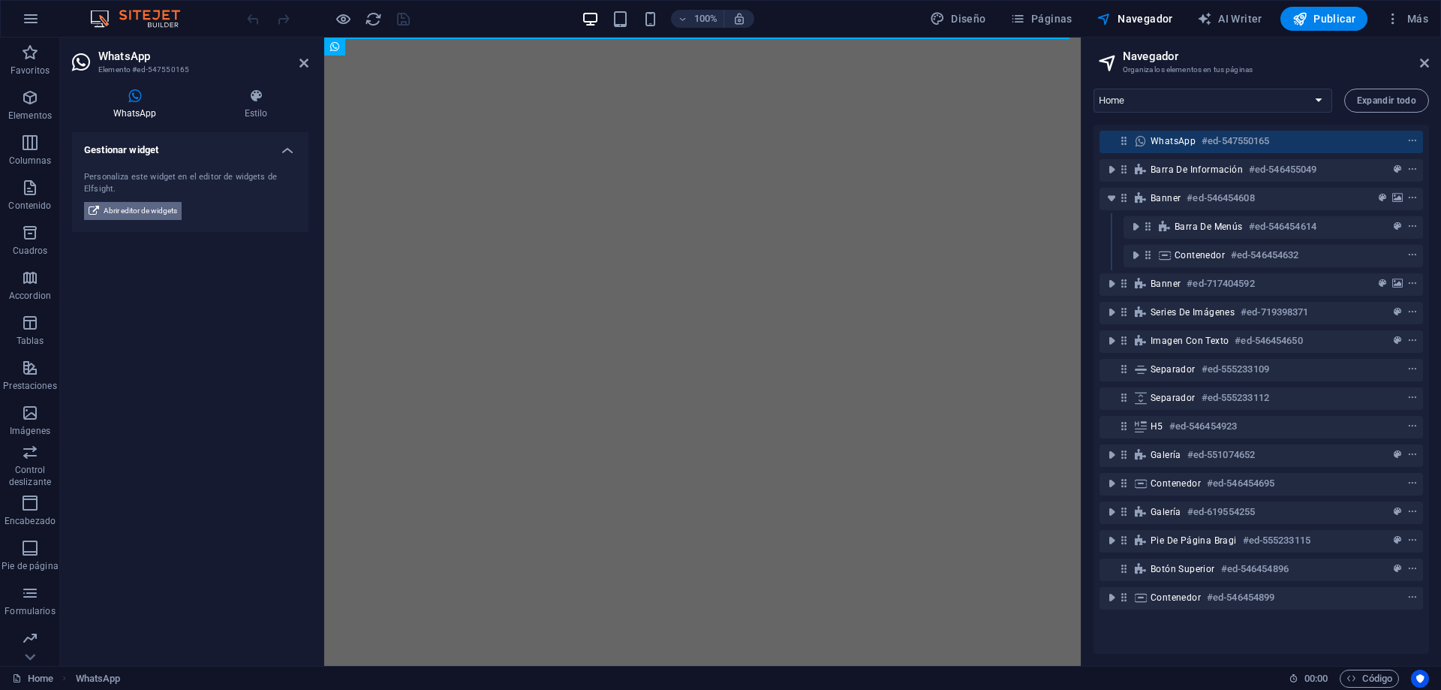
click at [133, 209] on span "Abrir editor de widgets" at bounding box center [141, 211] width 74 height 18
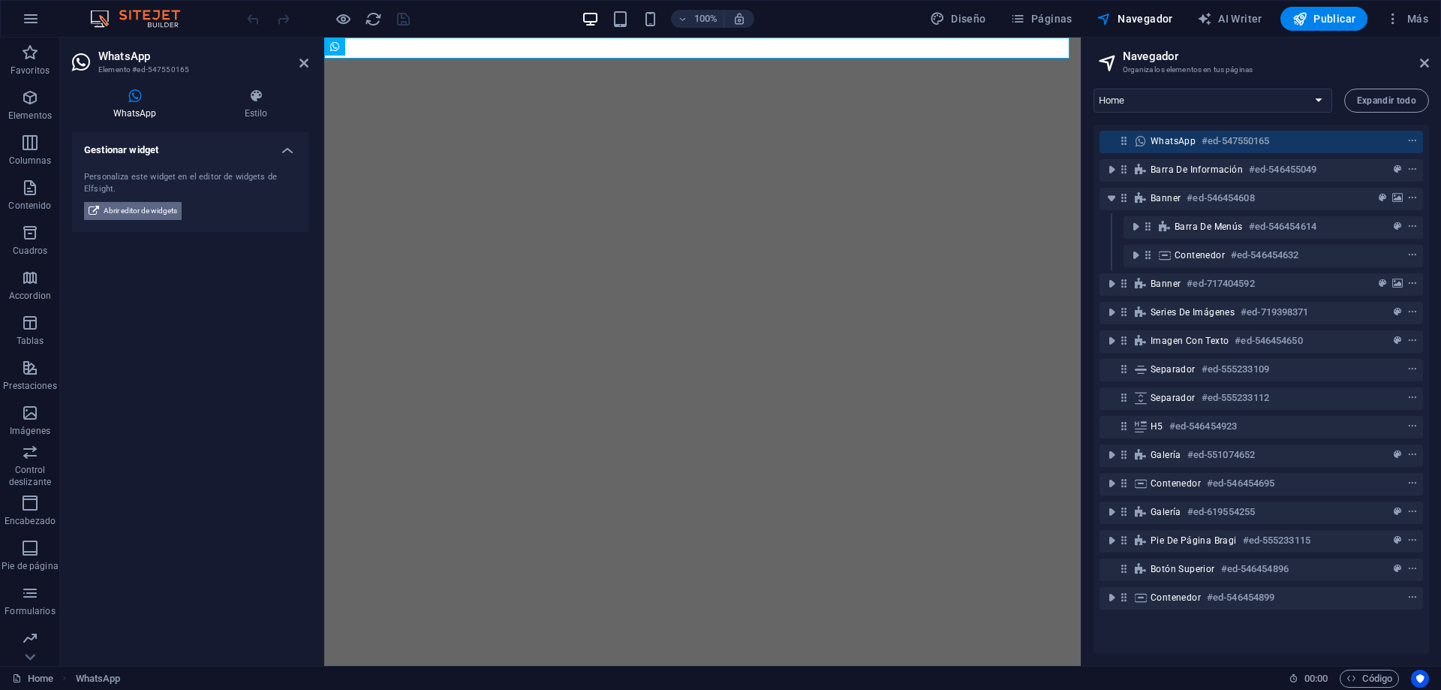
click at [128, 207] on span "Abrir editor de widgets" at bounding box center [141, 211] width 74 height 18
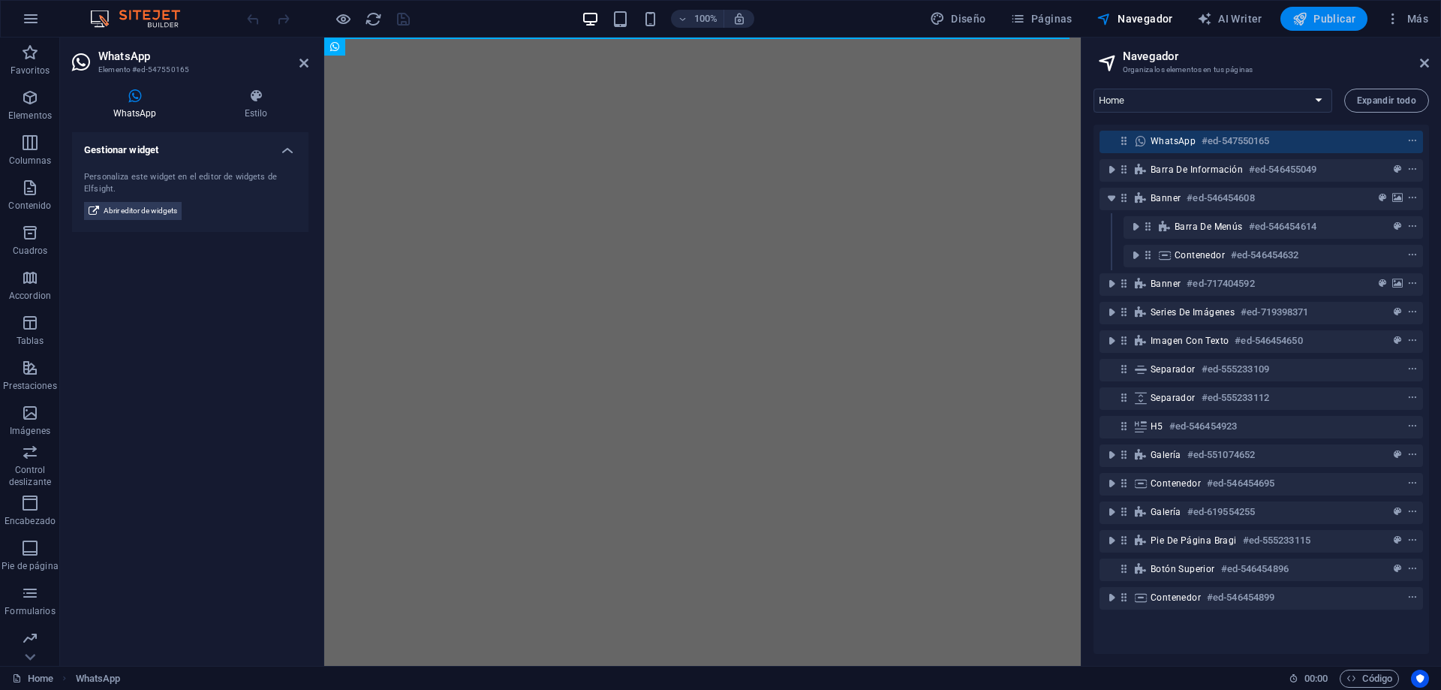
click at [1334, 19] on span "Publicar" at bounding box center [1324, 18] width 64 height 15
